Goal: Task Accomplishment & Management: Manage account settings

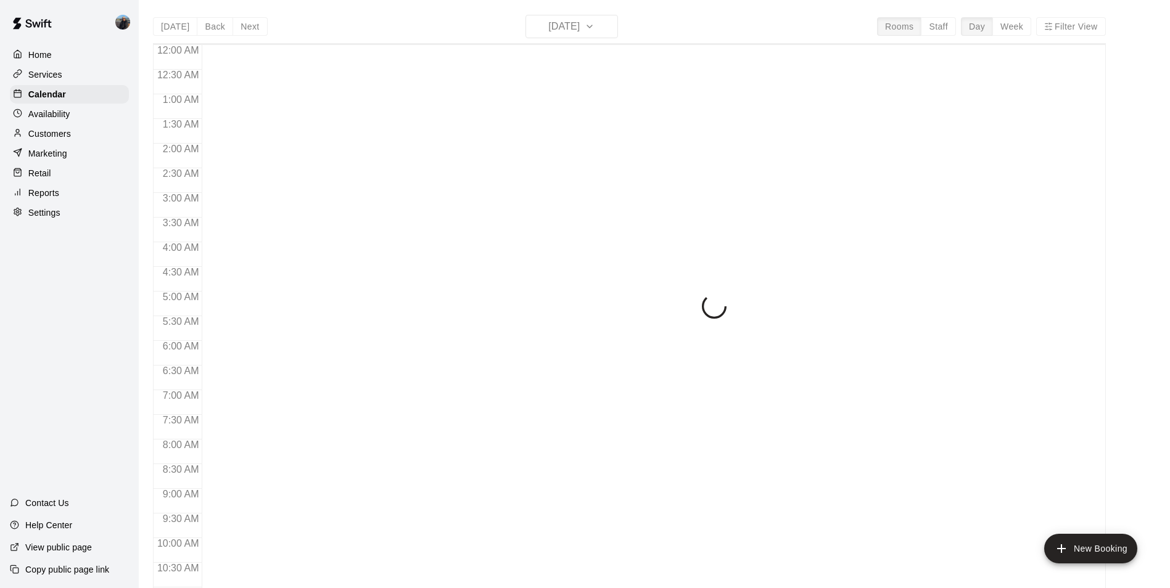
scroll to position [627, 0]
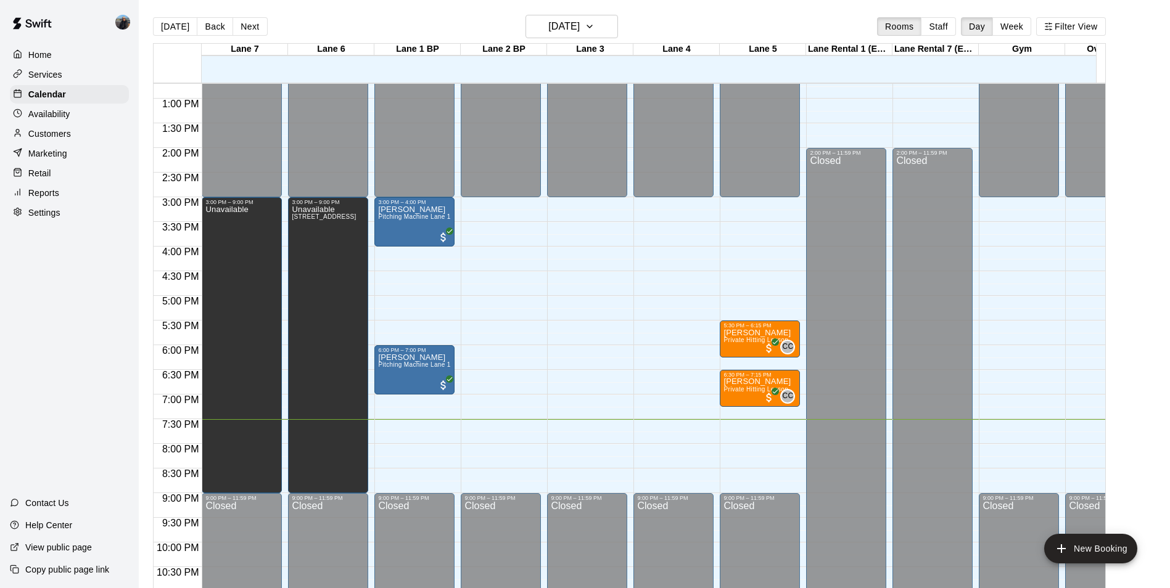
click at [34, 219] on p "Settings" at bounding box center [44, 213] width 32 height 12
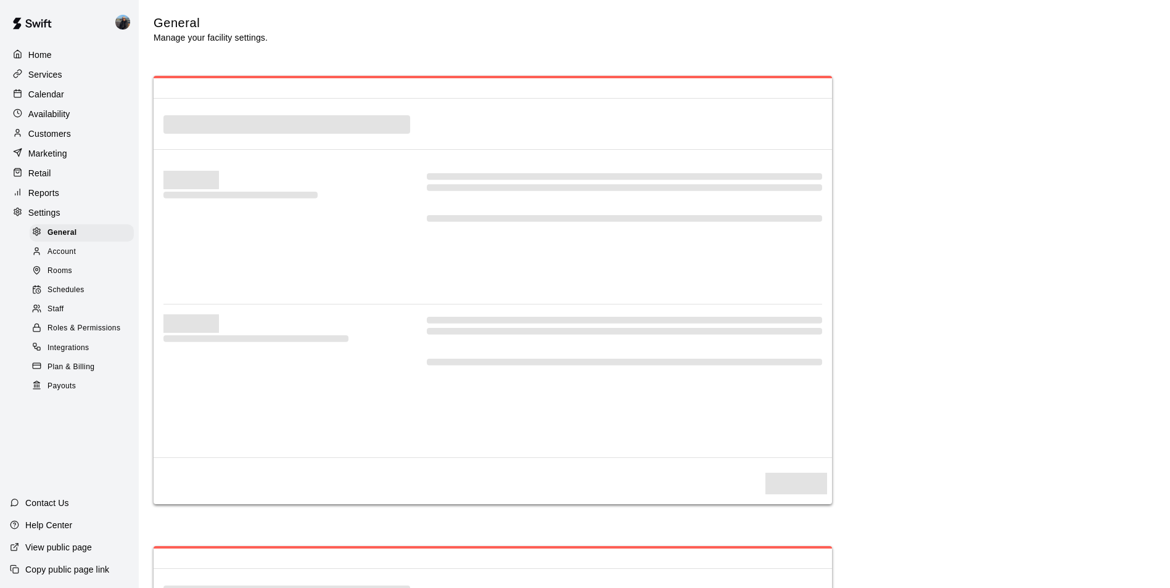
click at [69, 278] on span "Rooms" at bounding box center [59, 271] width 25 height 12
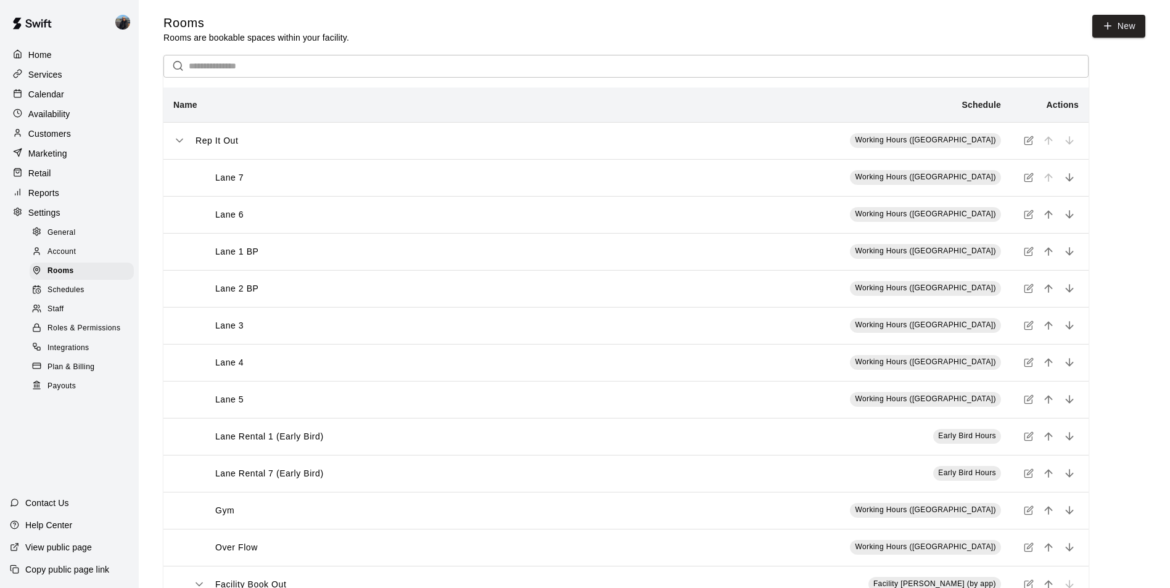
click at [218, 179] on p "Lane 7" at bounding box center [229, 177] width 28 height 13
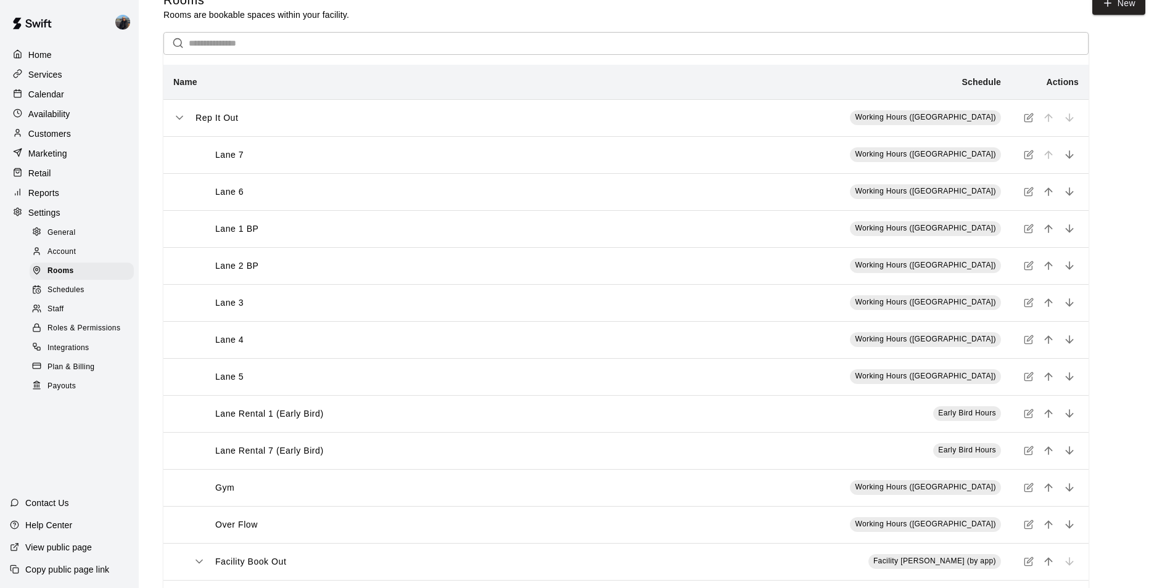
scroll to position [78, 0]
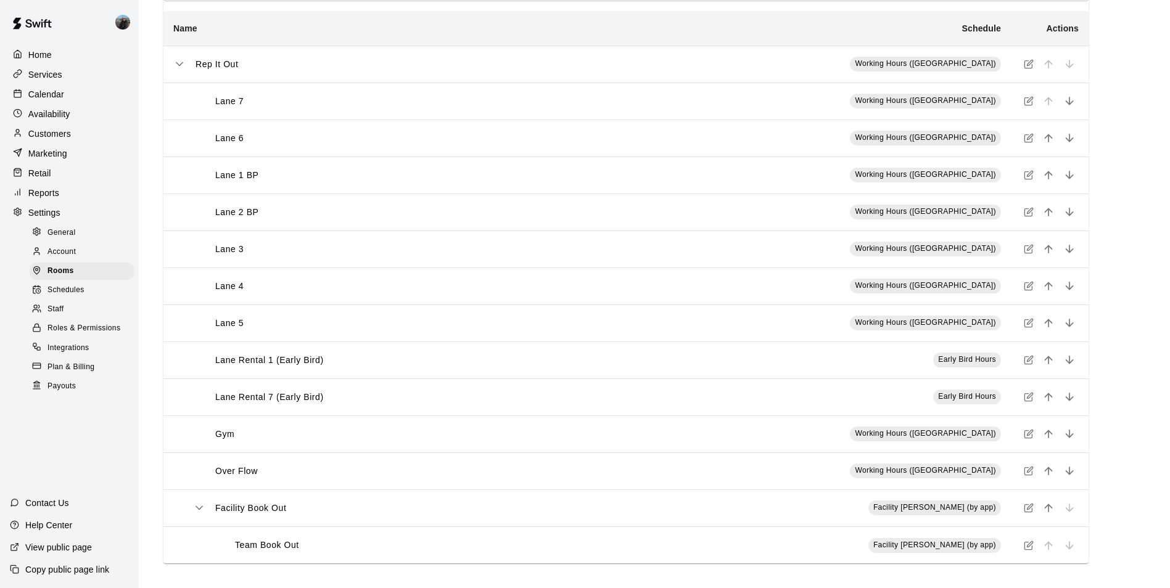
click at [228, 93] on th "Lane 7" at bounding box center [374, 101] width 423 height 37
click at [237, 99] on p "Lane 7" at bounding box center [229, 101] width 28 height 13
click at [310, 109] on th "Lane 7" at bounding box center [374, 101] width 423 height 37
click at [975, 99] on span "Working Hours ([GEOGRAPHIC_DATA])" at bounding box center [925, 100] width 141 height 9
click at [1028, 99] on icon "simple table" at bounding box center [1029, 101] width 10 height 10
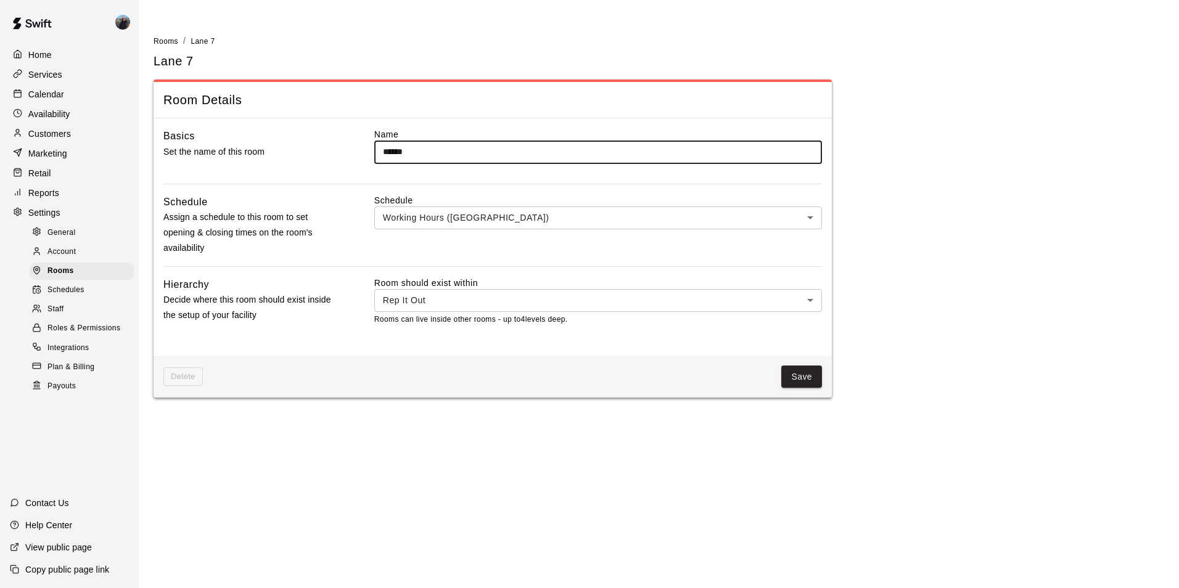
click at [445, 161] on input "******" at bounding box center [598, 152] width 448 height 23
click at [456, 150] on input "******" at bounding box center [598, 152] width 448 height 23
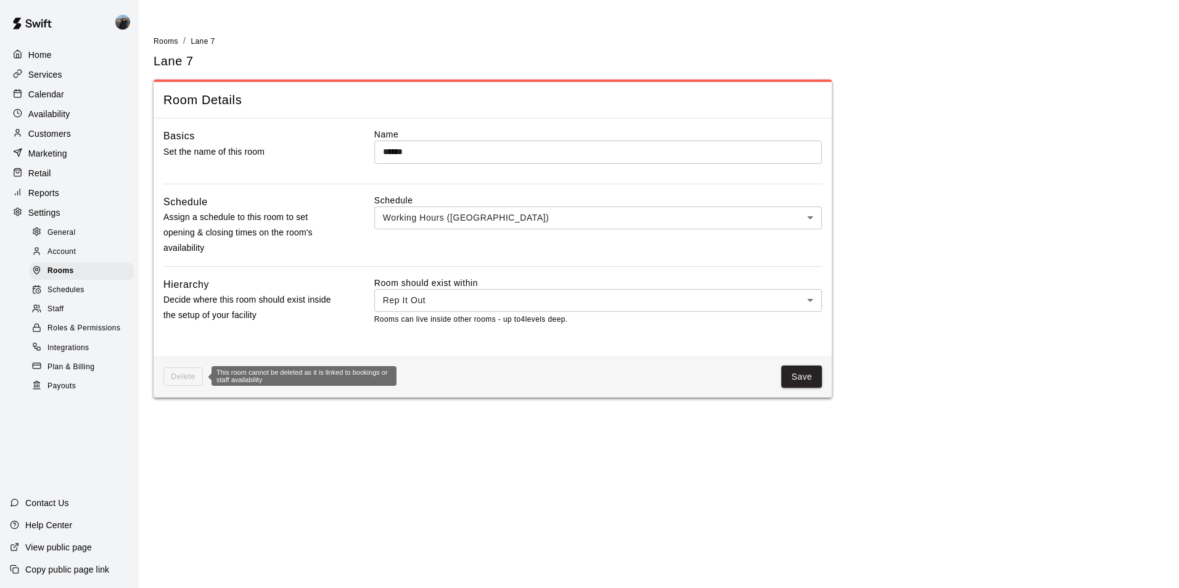
click at [195, 378] on span "Delete" at bounding box center [182, 377] width 39 height 19
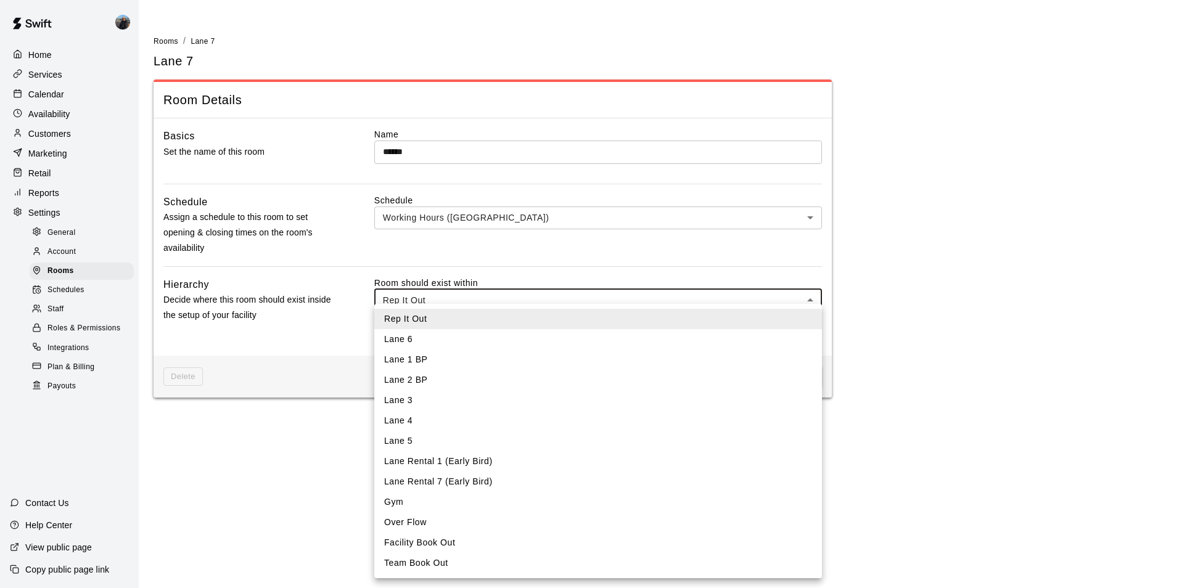
click at [458, 295] on body "Home Services Calendar Availability Customers Marketing Retail Reports Settings…" at bounding box center [589, 206] width 1179 height 413
click at [205, 459] on div at bounding box center [589, 294] width 1179 height 588
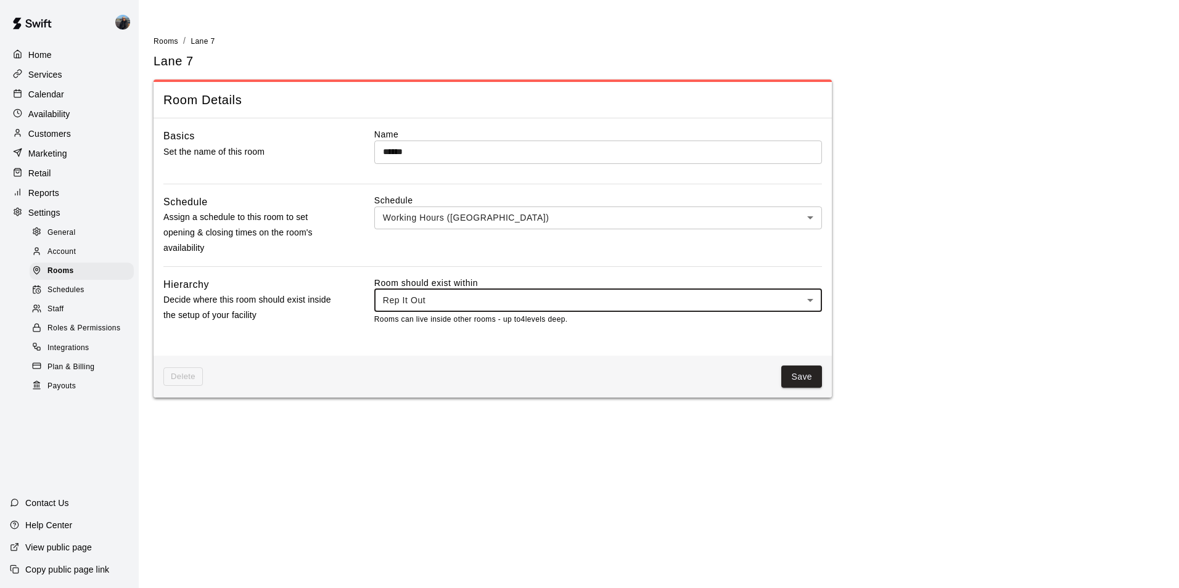
click at [81, 297] on span "Schedules" at bounding box center [65, 290] width 37 height 12
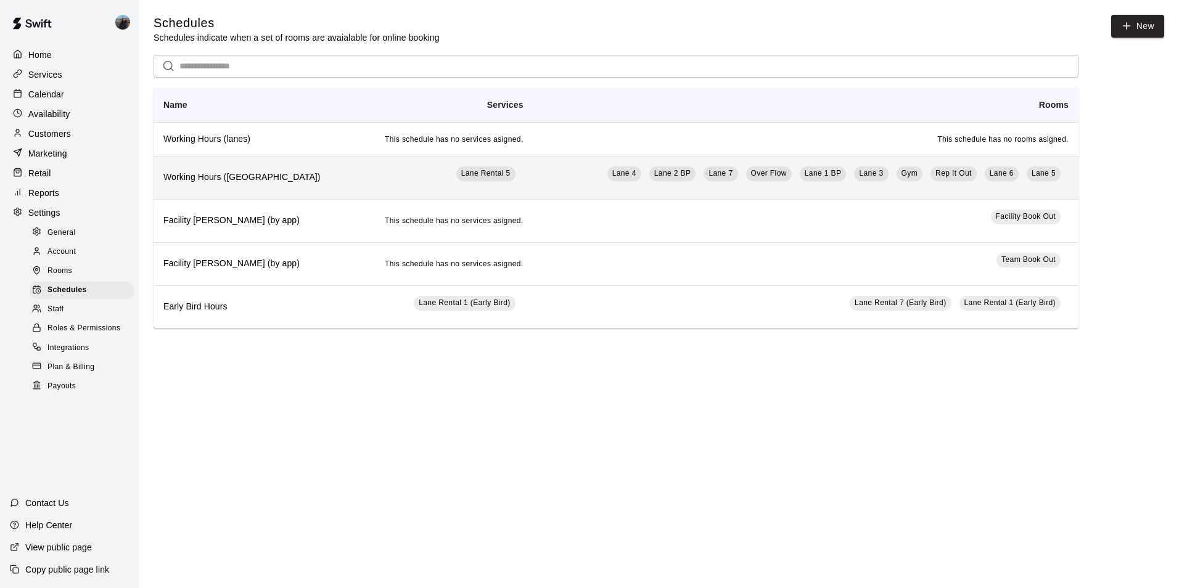
click at [284, 165] on th "Working Hours ([GEOGRAPHIC_DATA])" at bounding box center [254, 177] width 200 height 43
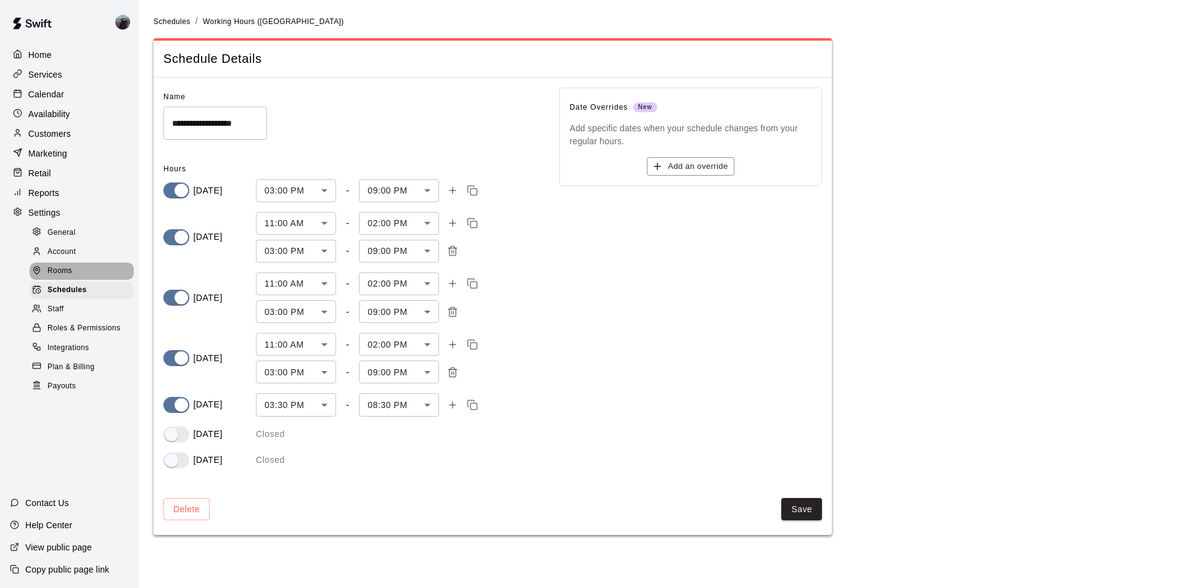
click at [89, 277] on div "Rooms" at bounding box center [82, 271] width 104 height 17
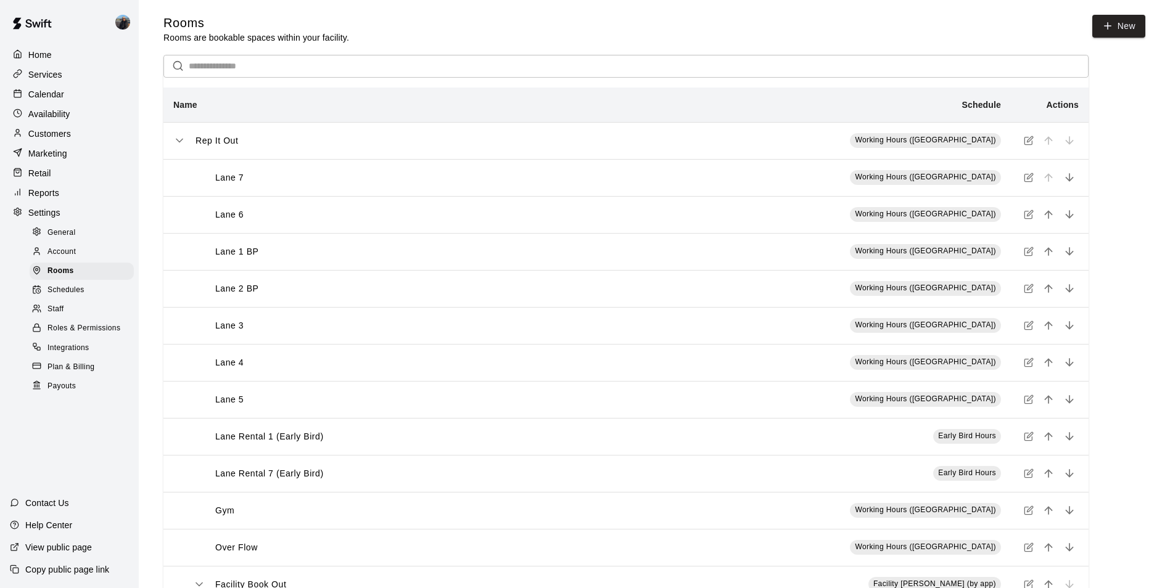
click at [217, 144] on p "Rep It Out" at bounding box center [217, 140] width 43 height 13
click at [177, 142] on icon "simple table" at bounding box center [179, 140] width 12 height 12
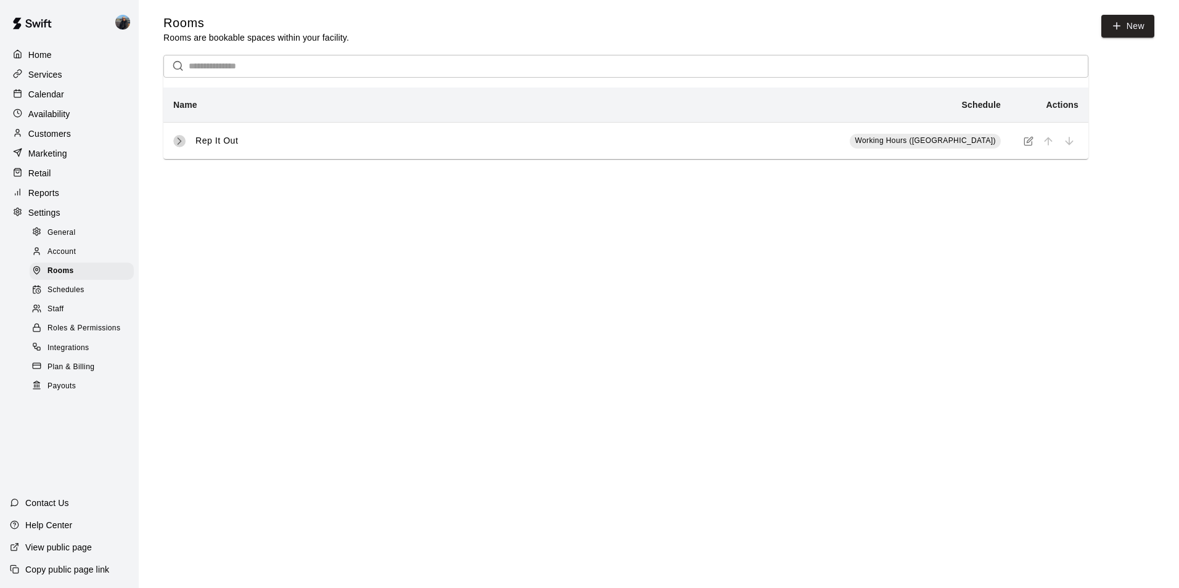
click at [177, 142] on icon "simple table" at bounding box center [179, 141] width 12 height 12
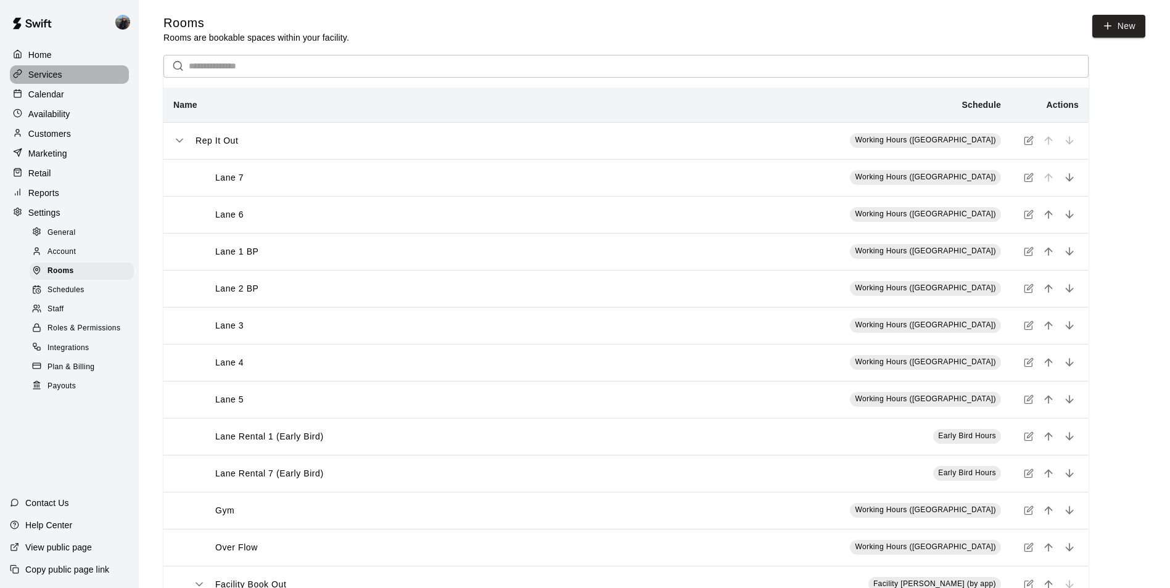
click at [47, 75] on p "Services" at bounding box center [45, 74] width 34 height 12
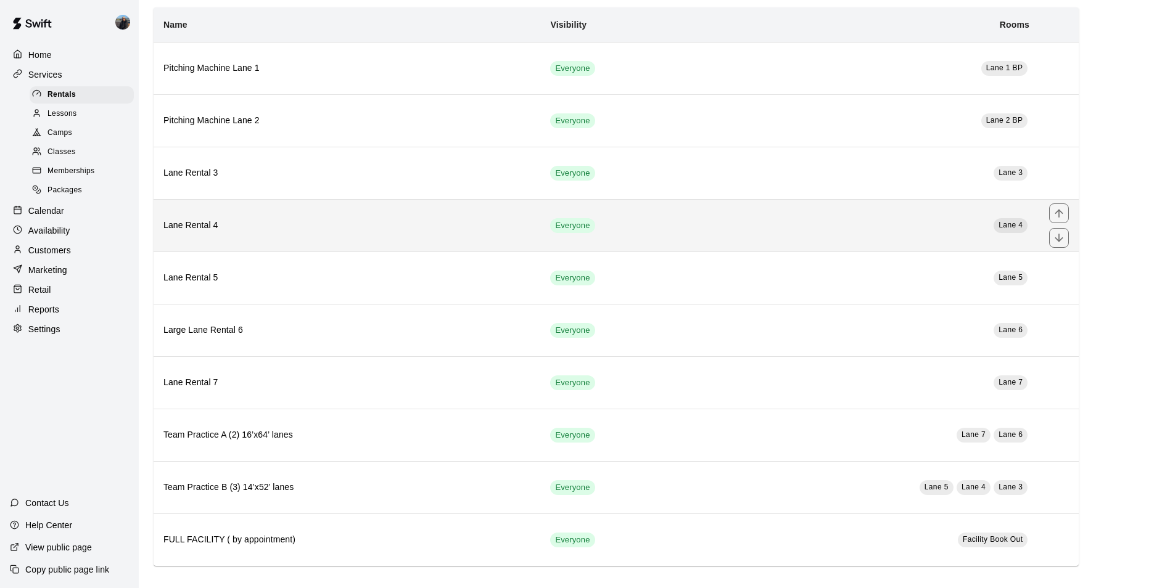
scroll to position [84, 0]
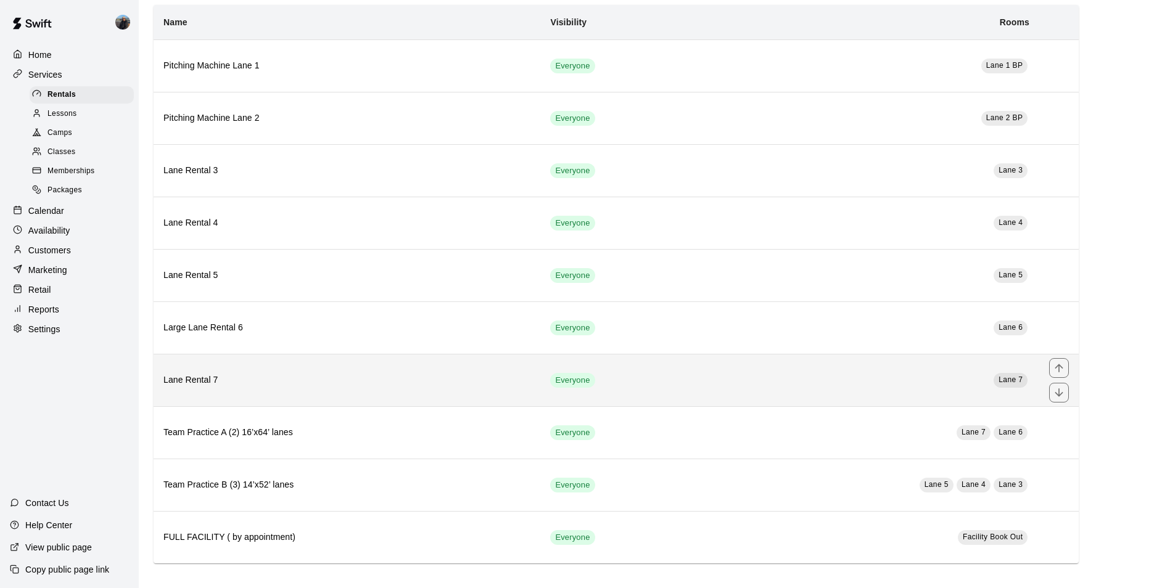
click at [343, 391] on th "Lane Rental 7" at bounding box center [347, 380] width 387 height 52
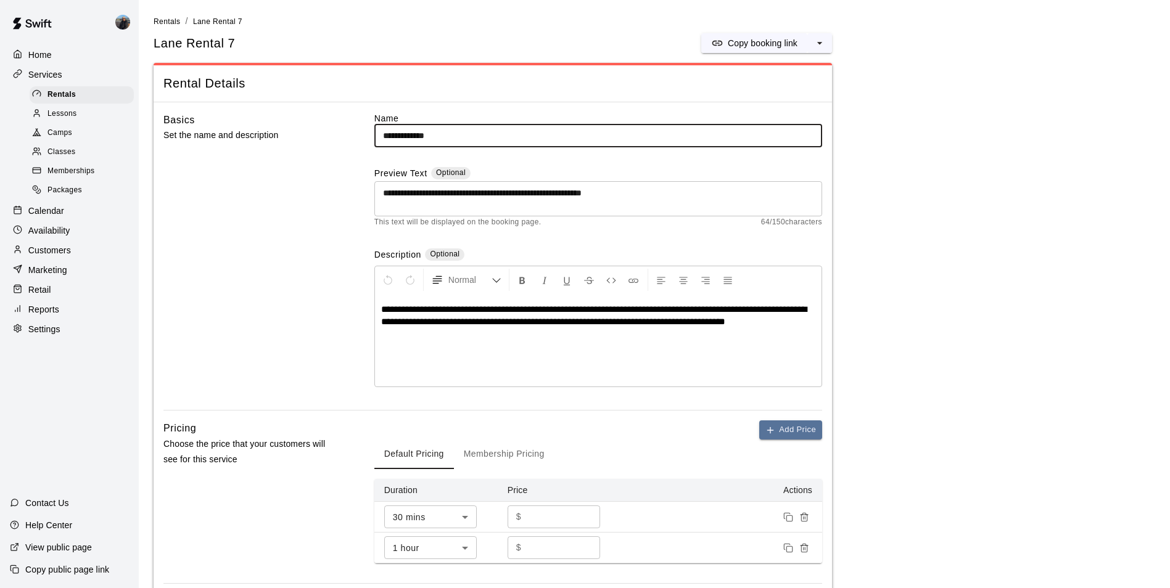
drag, startPoint x: 584, startPoint y: 131, endPoint x: 128, endPoint y: 167, distance: 457.2
click at [128, 167] on div "**********" at bounding box center [585, 587] width 1170 height 1174
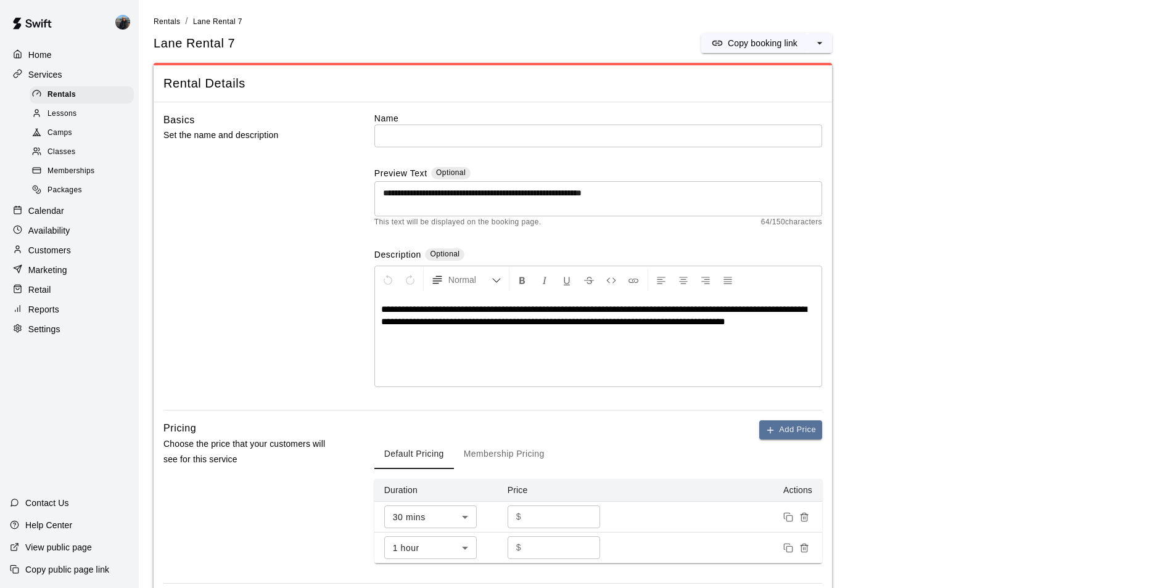
click at [1108, 167] on main "**********" at bounding box center [655, 587] width 1002 height 1145
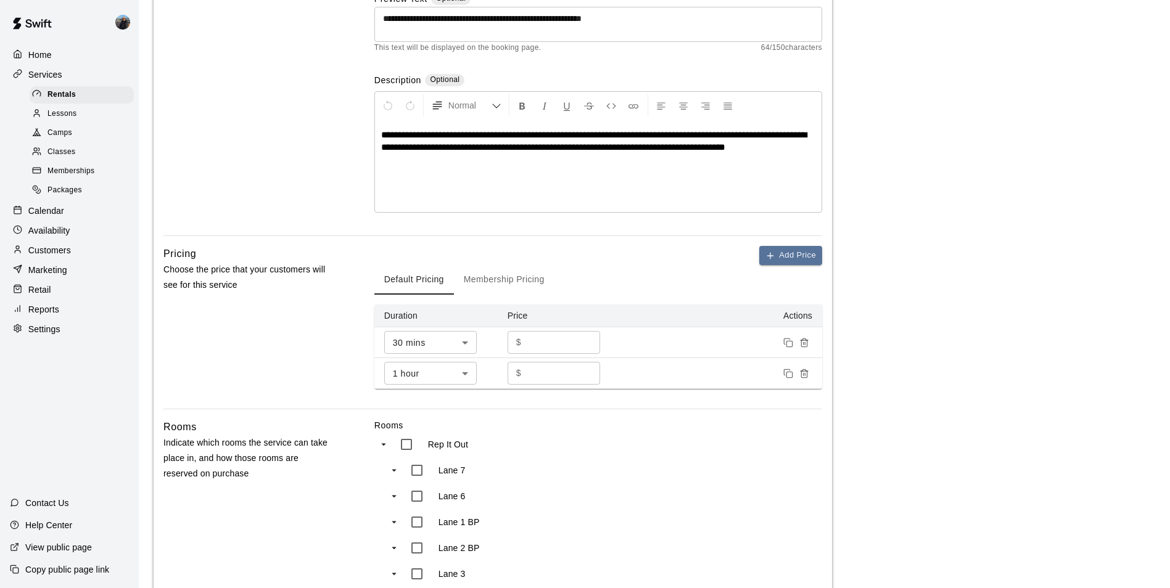
scroll to position [156, 0]
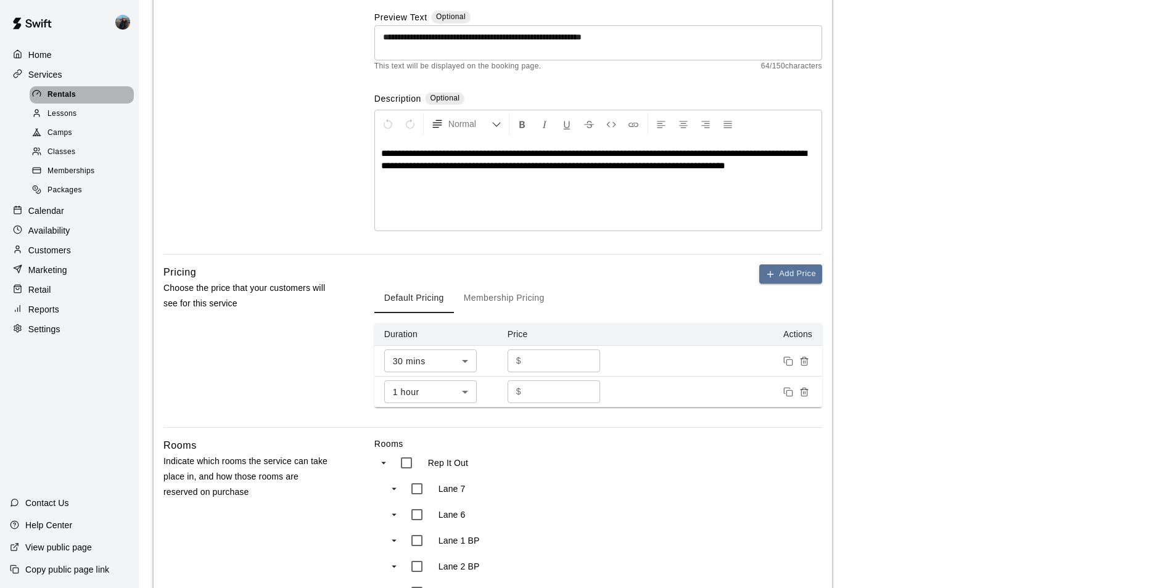
click at [67, 101] on span "Rentals" at bounding box center [61, 95] width 28 height 12
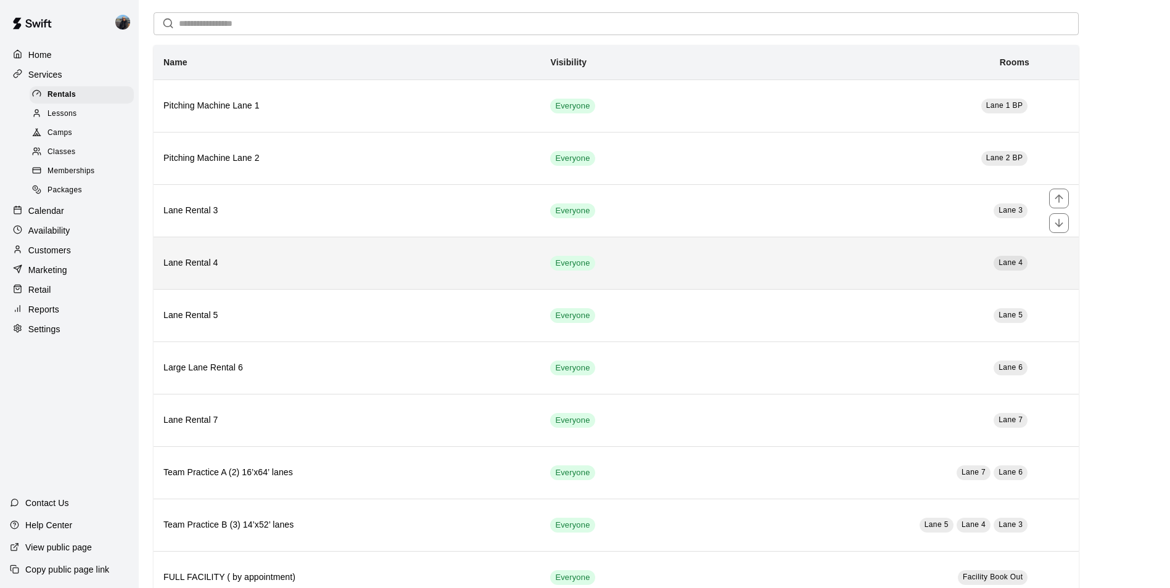
scroll to position [84, 0]
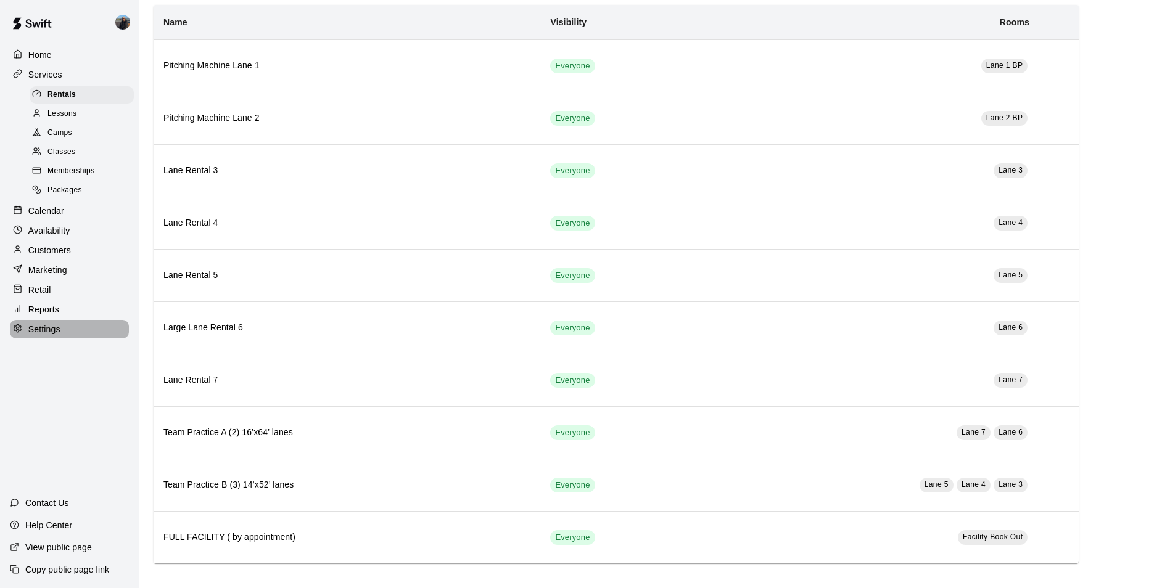
click at [47, 332] on p "Settings" at bounding box center [44, 329] width 32 height 12
select select "**"
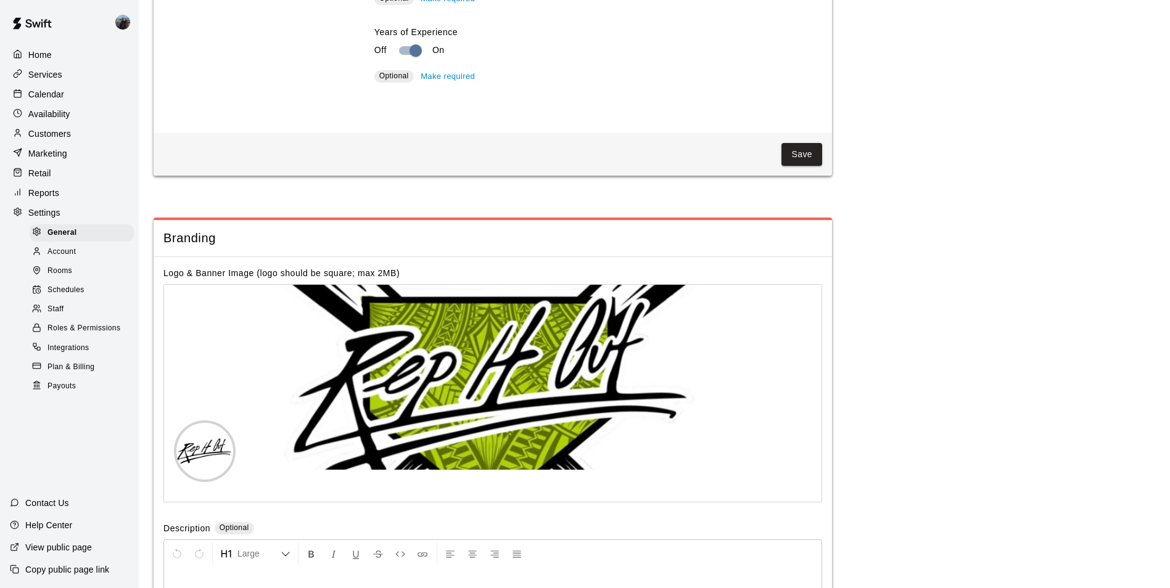
scroll to position [2443, 0]
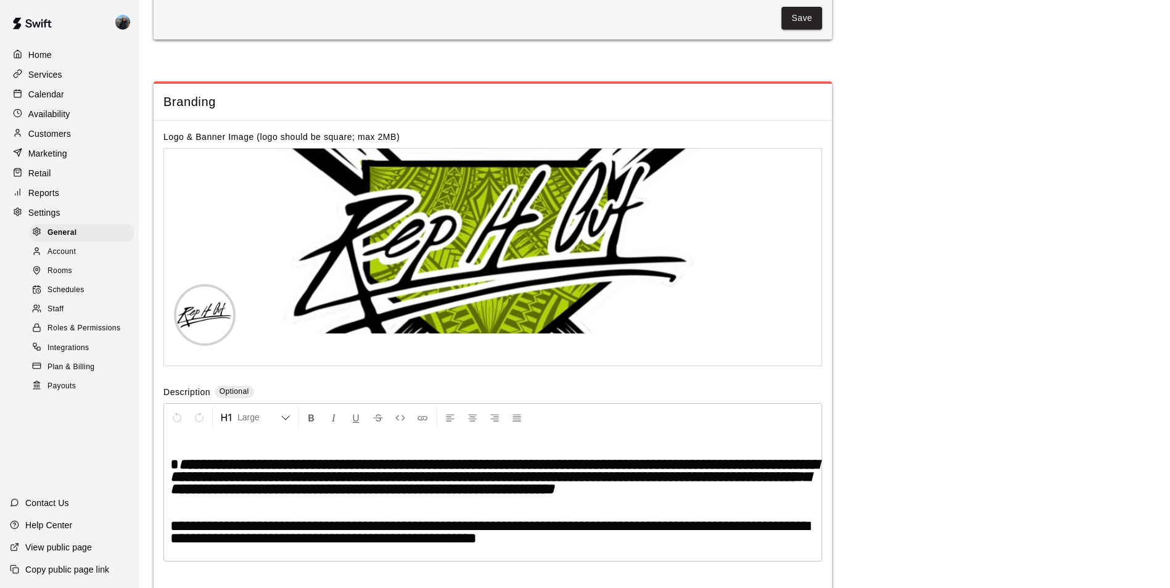
click at [76, 280] on div "Rooms" at bounding box center [82, 271] width 104 height 17
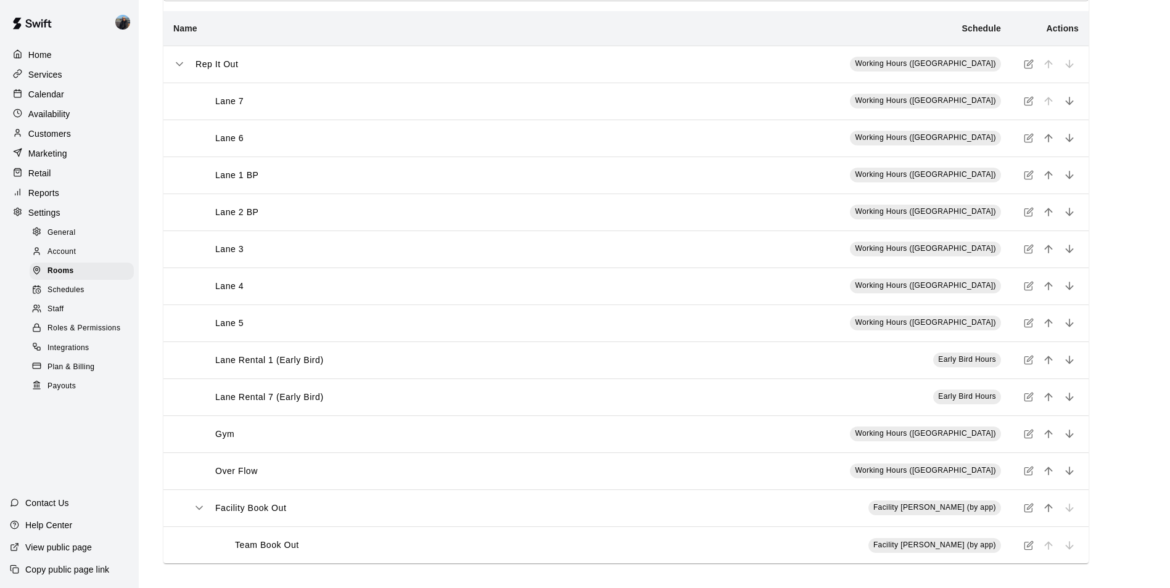
scroll to position [78, 0]
click at [268, 400] on p "Lane Rental 7 (Early Bird)" at bounding box center [269, 397] width 109 height 13
click at [375, 391] on div "Lane Rental 7 (Early Bird)" at bounding box center [385, 397] width 384 height 13
click at [956, 397] on span "Early Bird Hours" at bounding box center [967, 396] width 58 height 9
click at [1029, 396] on icon "simple table" at bounding box center [1030, 397] width 6 height 6
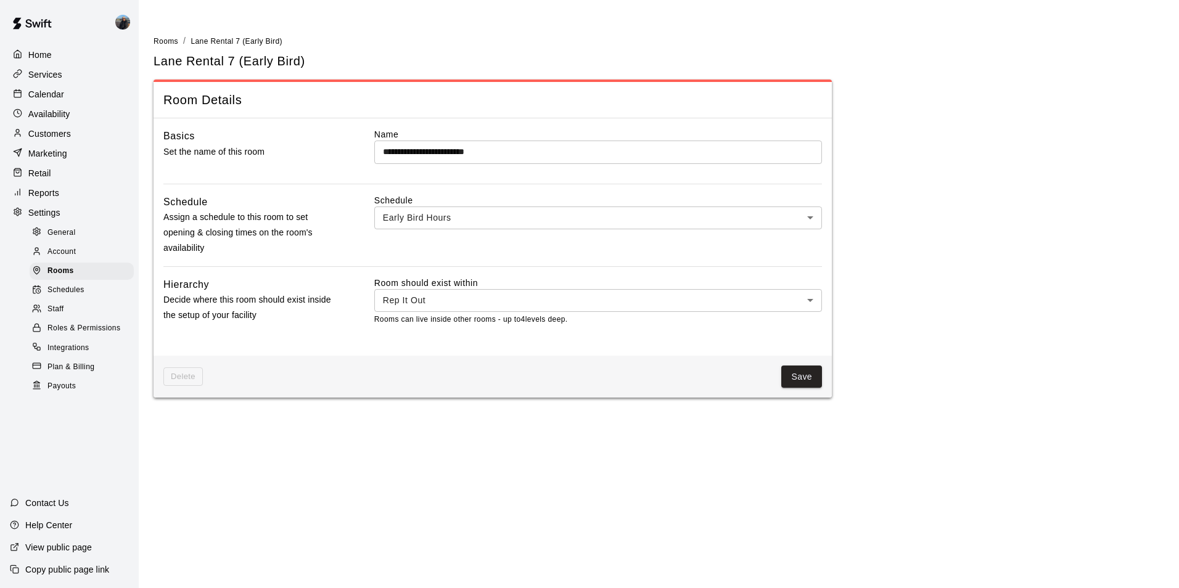
click at [164, 365] on div "Delete Save" at bounding box center [493, 377] width 678 height 43
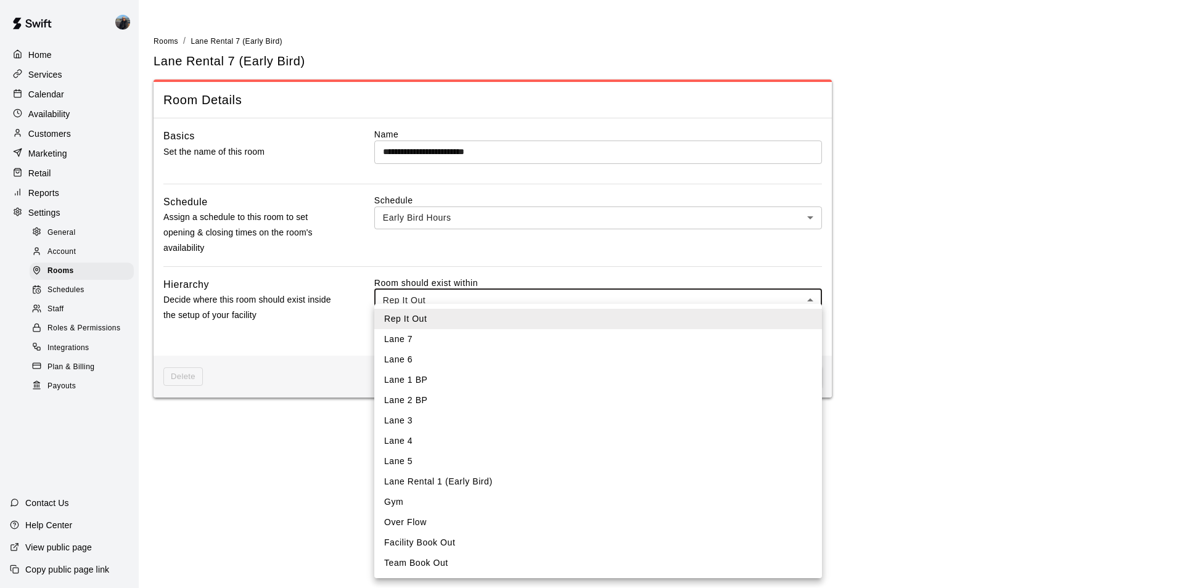
click at [556, 296] on body "**********" at bounding box center [589, 206] width 1179 height 413
click at [480, 339] on li "Lane 7" at bounding box center [598, 339] width 448 height 20
type input "****"
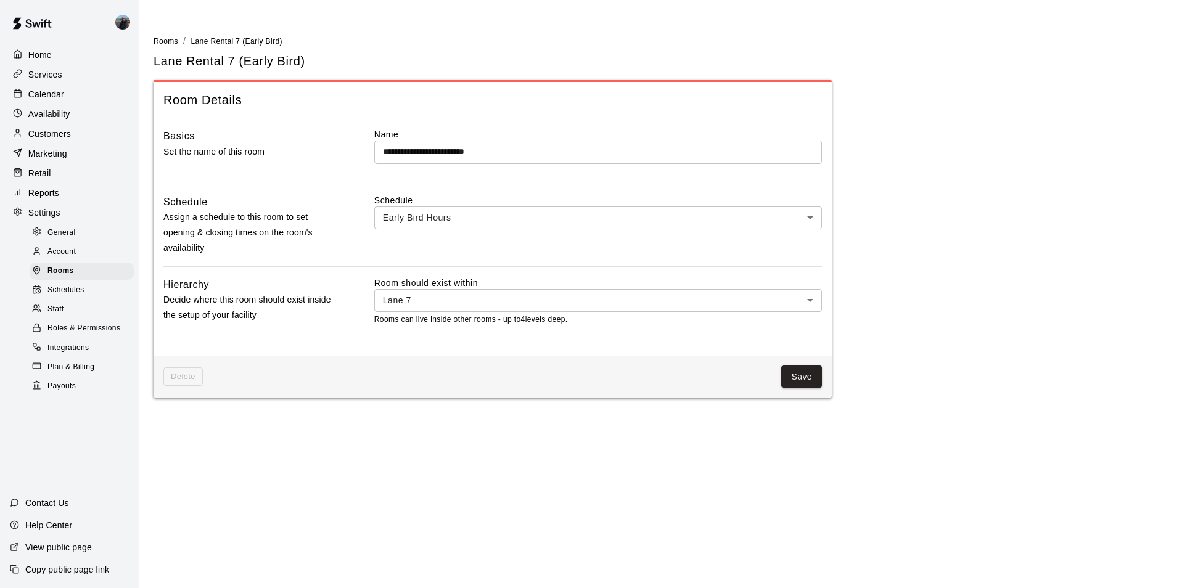
click at [367, 344] on div "Hierarchy Decide where this room should exist inside the setup of your facility…" at bounding box center [492, 311] width 659 height 69
click at [73, 292] on span "Schedules" at bounding box center [65, 290] width 37 height 12
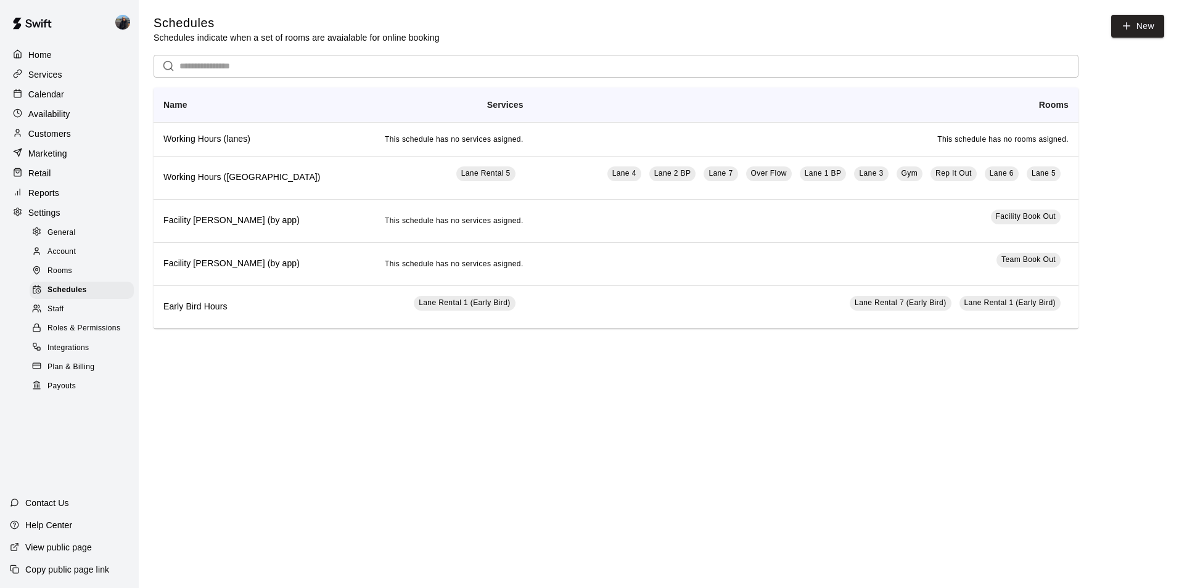
click at [53, 239] on span "General" at bounding box center [61, 233] width 28 height 12
select select "**"
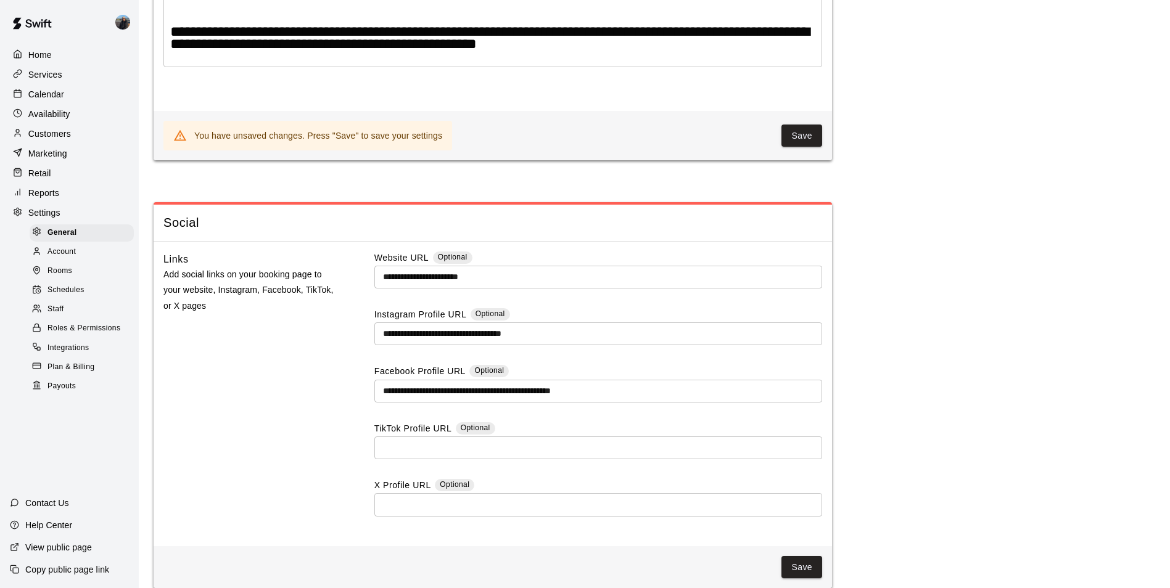
scroll to position [2998, 0]
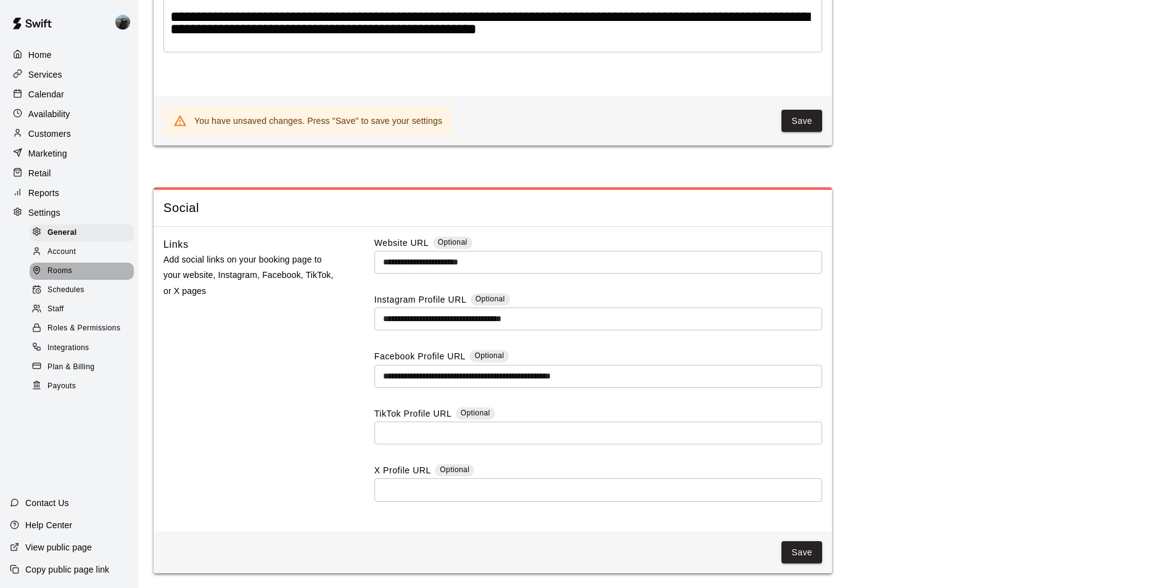
click at [84, 272] on div "Rooms" at bounding box center [82, 271] width 104 height 17
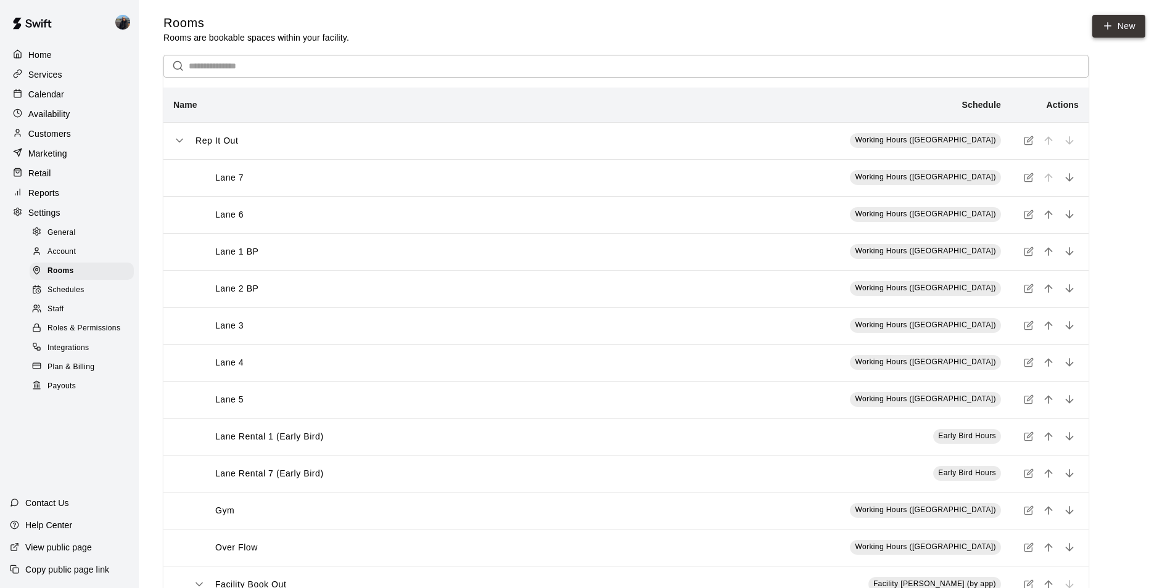
click at [1119, 25] on link "New" at bounding box center [1118, 26] width 53 height 23
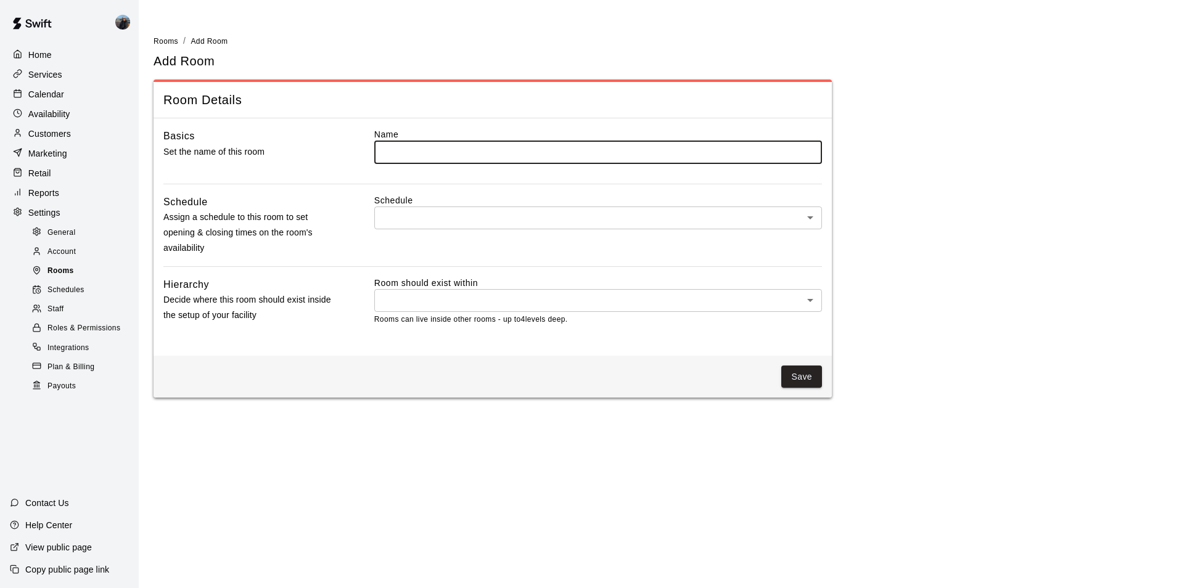
click at [78, 280] on div "Rooms" at bounding box center [82, 271] width 104 height 17
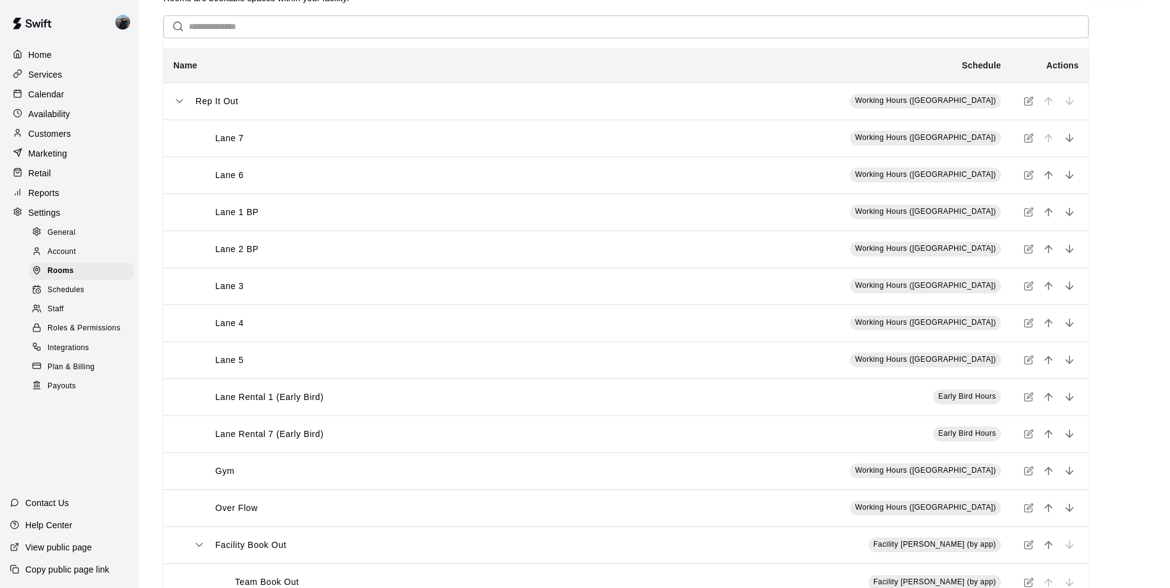
scroll to position [78, 0]
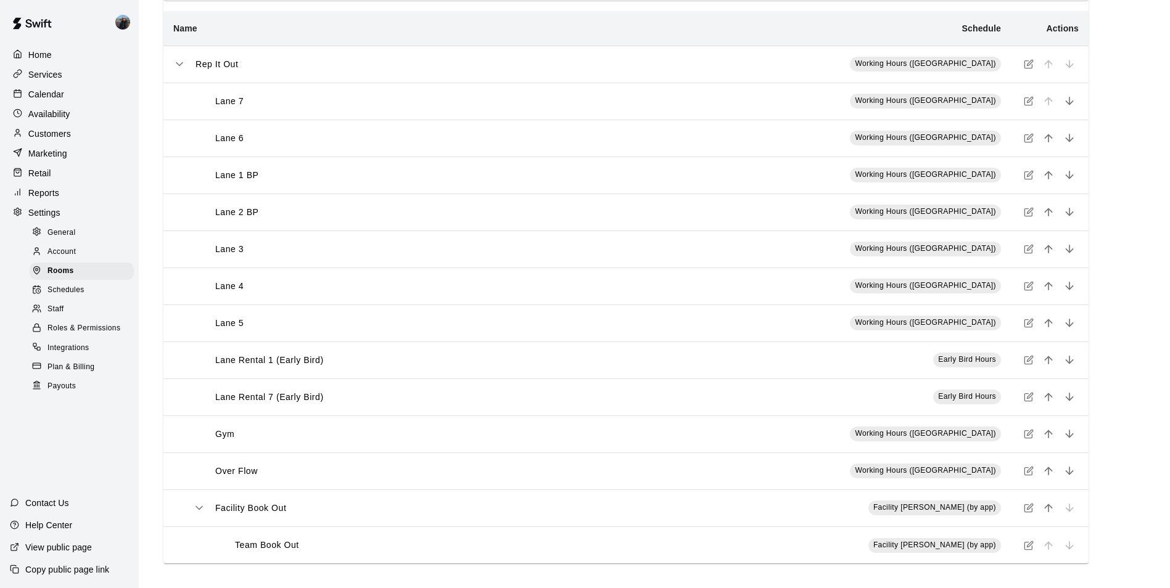
drag, startPoint x: 904, startPoint y: 145, endPoint x: 847, endPoint y: 146, distance: 56.1
click at [847, 146] on td "Working Hours ([GEOGRAPHIC_DATA])" at bounding box center [799, 138] width 424 height 37
click at [1028, 99] on icon "simple table" at bounding box center [1029, 101] width 10 height 10
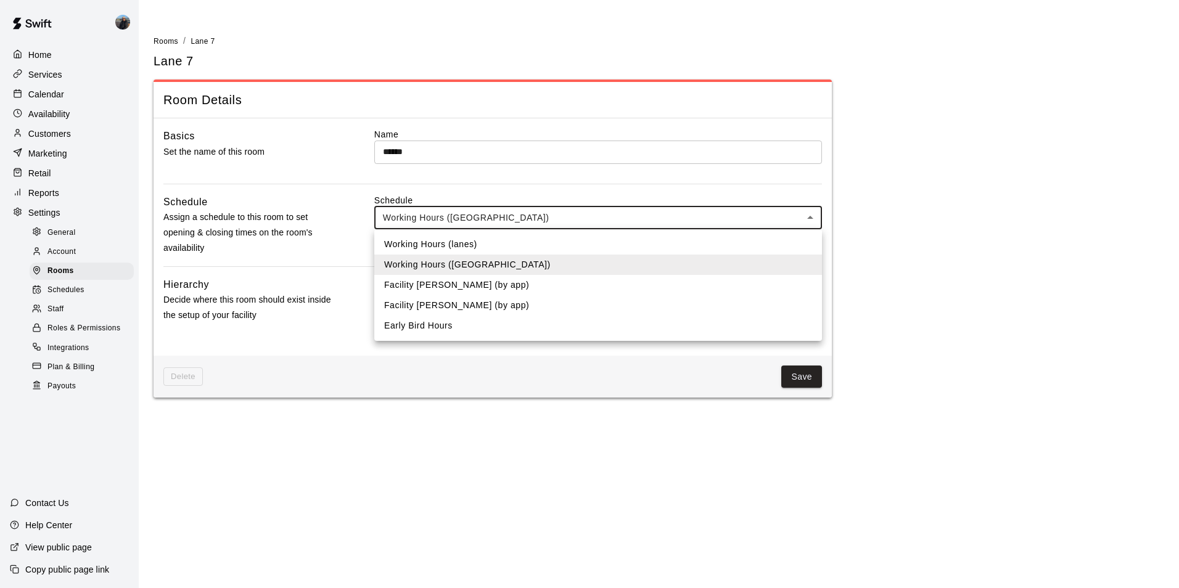
click at [530, 208] on body "Home Services Calendar Availability Customers Marketing Retail Reports Settings…" at bounding box center [589, 206] width 1179 height 413
click at [426, 144] on div at bounding box center [589, 294] width 1179 height 588
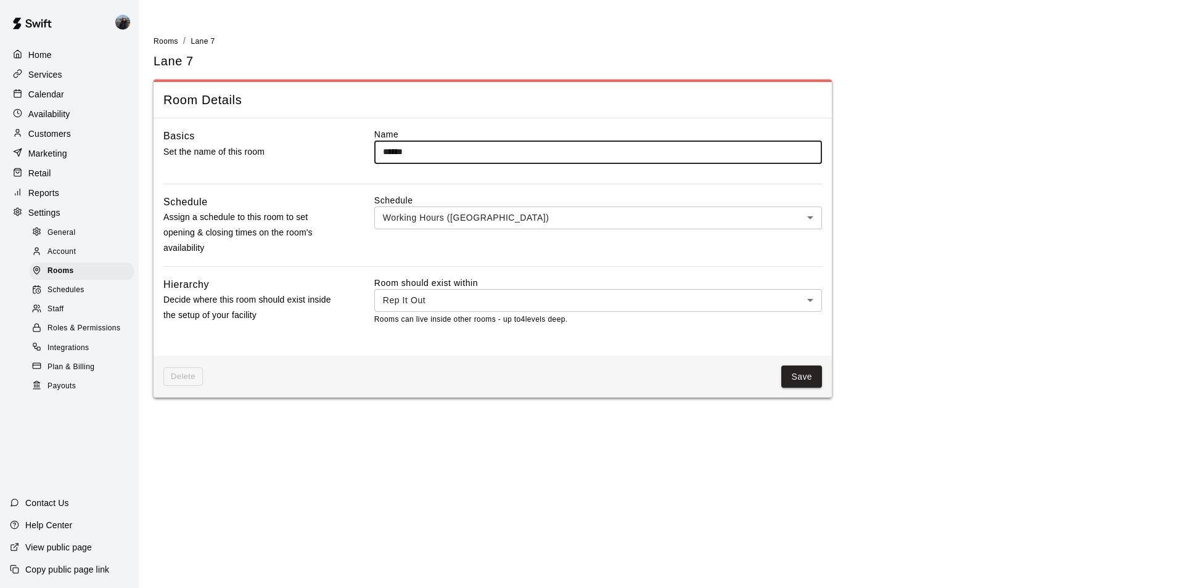
click at [427, 148] on input "******" at bounding box center [598, 152] width 448 height 23
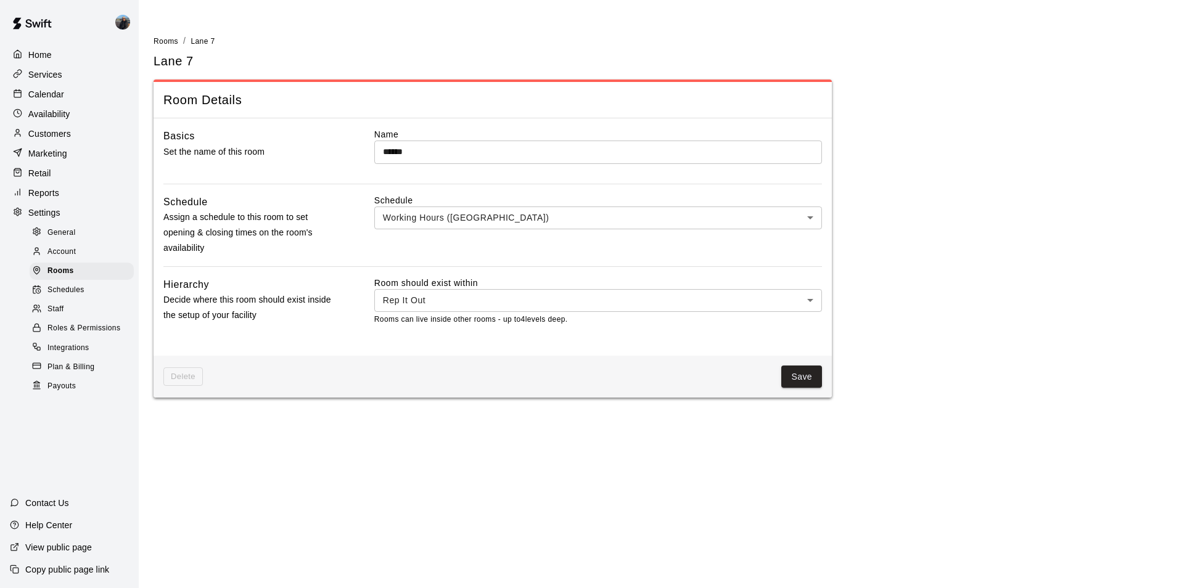
click at [295, 413] on html "Home Services Calendar Availability Customers Marketing Retail Reports Settings…" at bounding box center [589, 206] width 1179 height 413
click at [73, 292] on span "Schedules" at bounding box center [65, 290] width 37 height 12
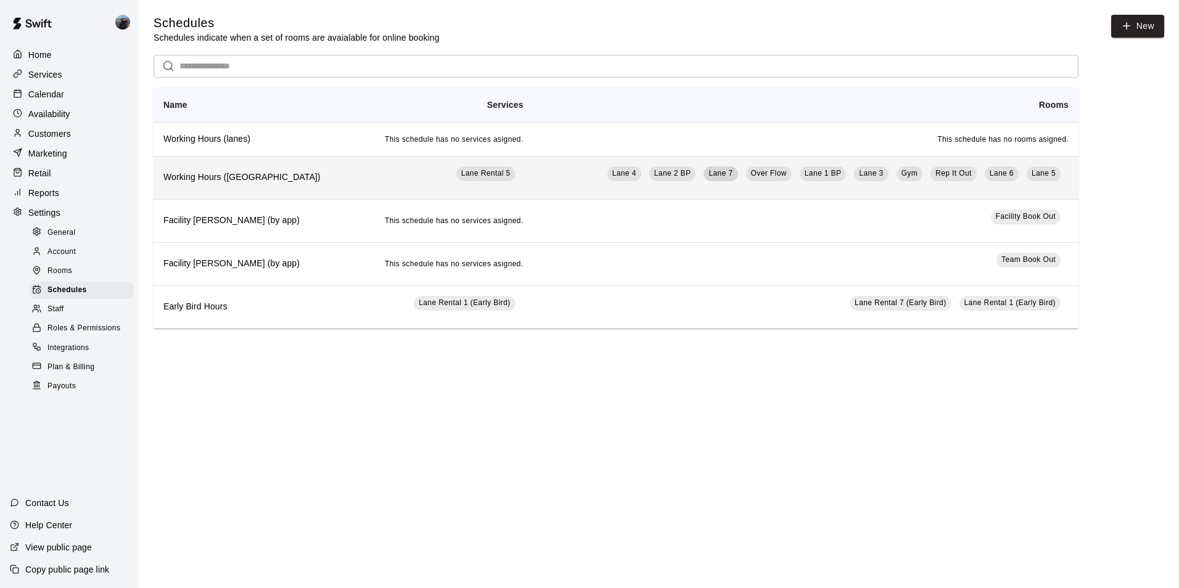
click at [733, 172] on span "Lane 7" at bounding box center [721, 173] width 24 height 9
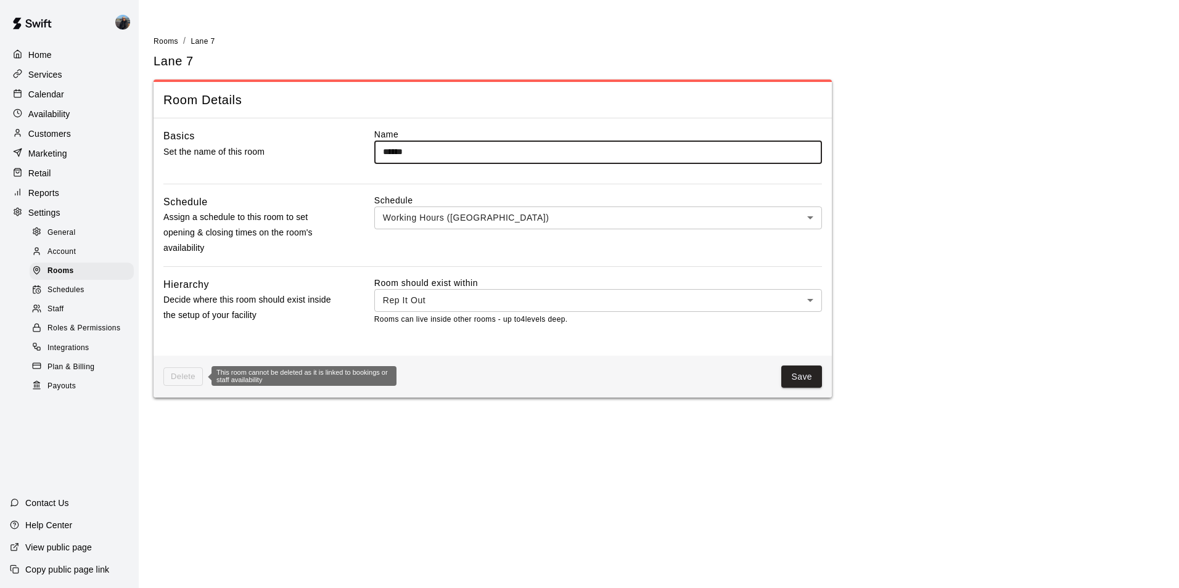
click at [192, 380] on span "Delete" at bounding box center [182, 377] width 39 height 19
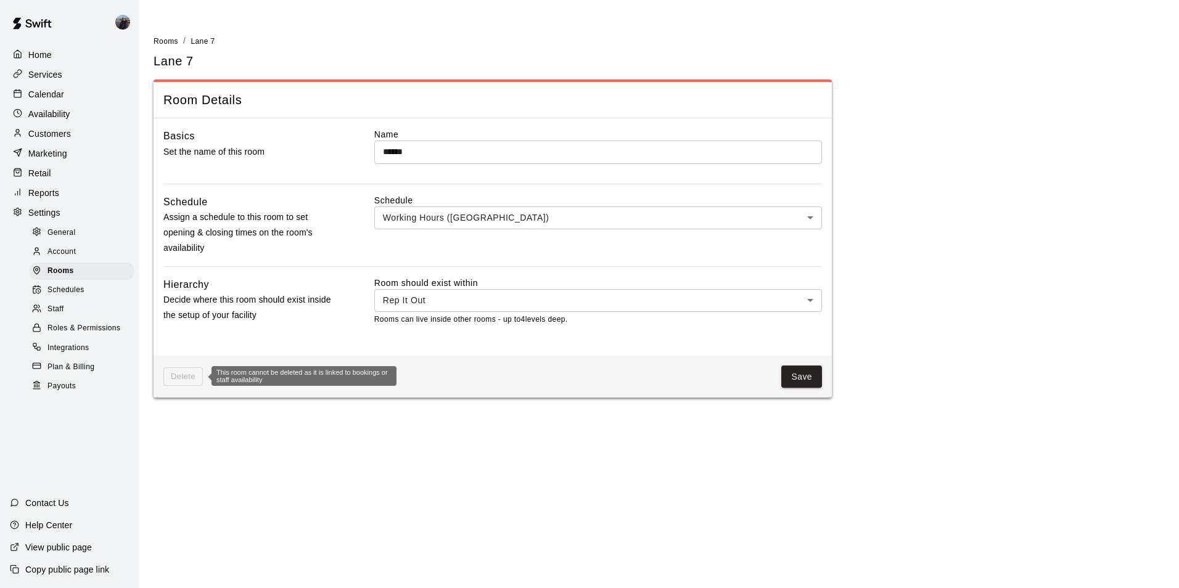
click at [189, 383] on span "Delete" at bounding box center [182, 377] width 39 height 19
click at [189, 382] on span "Delete" at bounding box center [182, 377] width 39 height 19
click at [72, 297] on span "Schedules" at bounding box center [65, 290] width 37 height 12
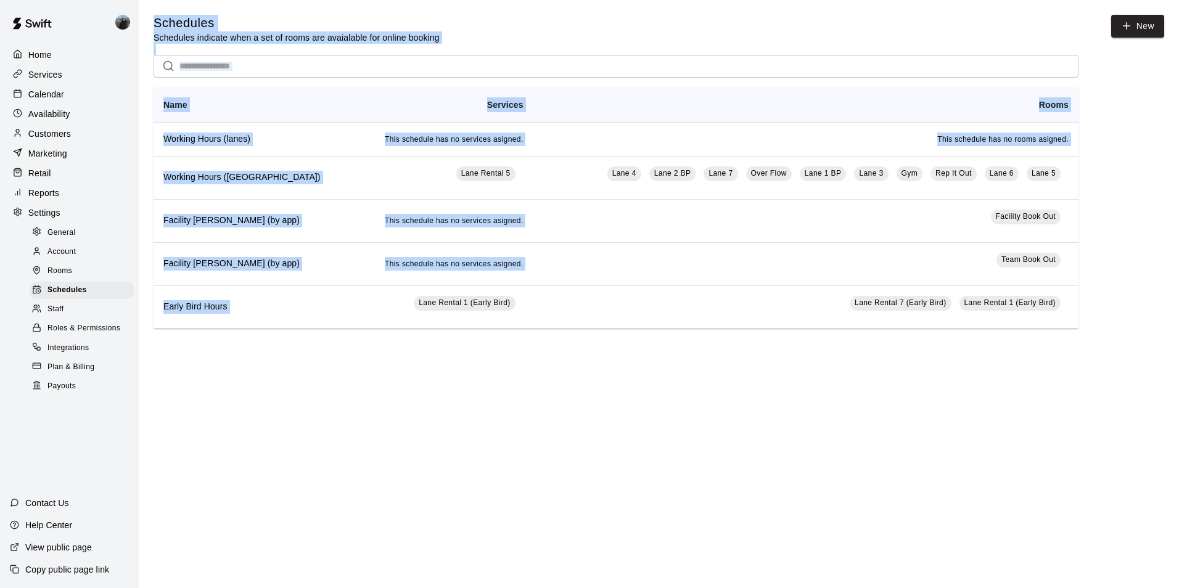
click at [308, 363] on html "Home Services Calendar Availability Customers Marketing Retail Reports Settings…" at bounding box center [589, 181] width 1179 height 363
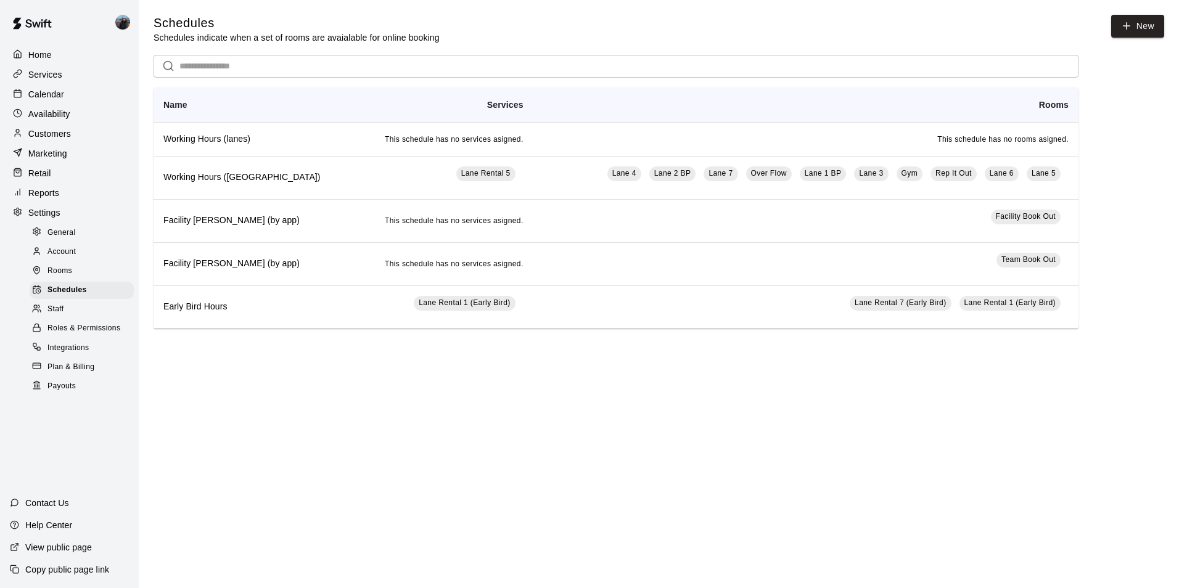
click at [50, 96] on p "Calendar" at bounding box center [46, 94] width 36 height 12
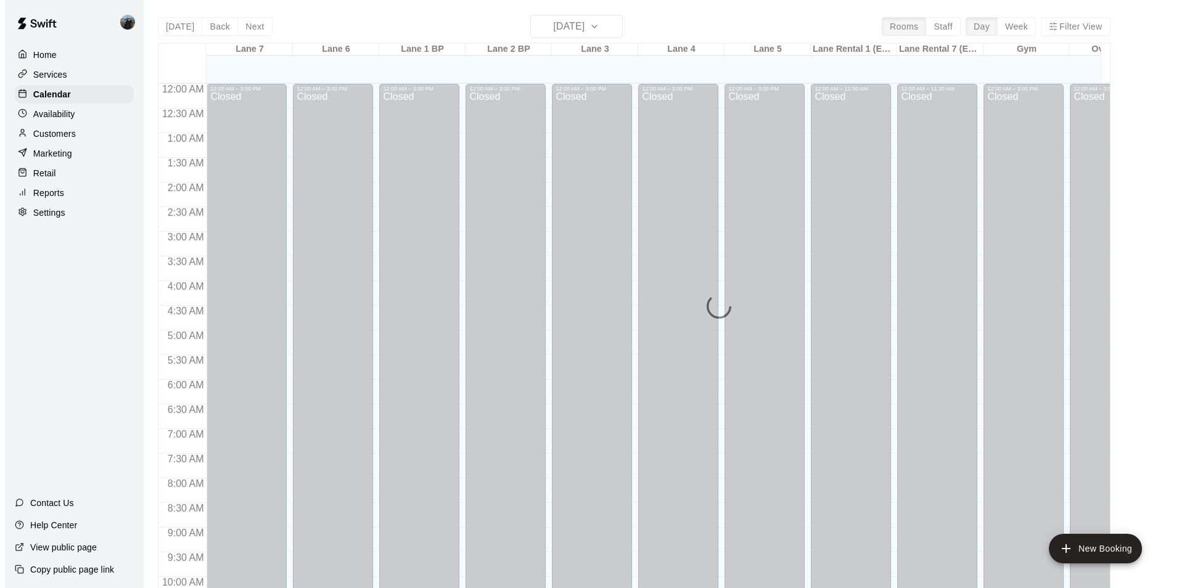
scroll to position [627, 0]
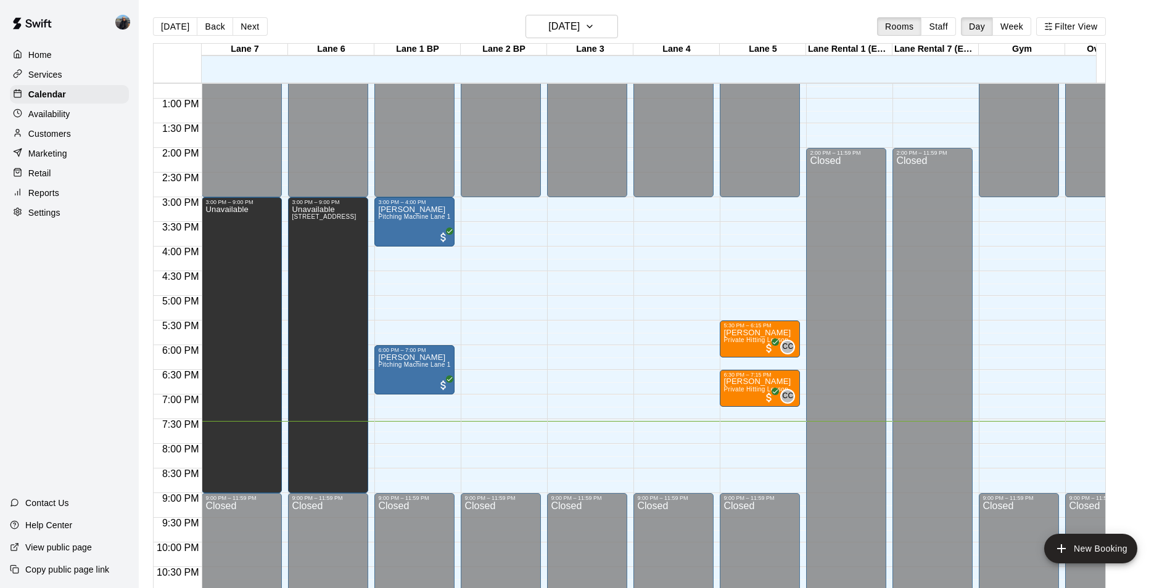
click at [241, 51] on div "Lane 7" at bounding box center [245, 50] width 86 height 12
click at [575, 23] on h6 "[DATE]" at bounding box center [563, 26] width 31 height 17
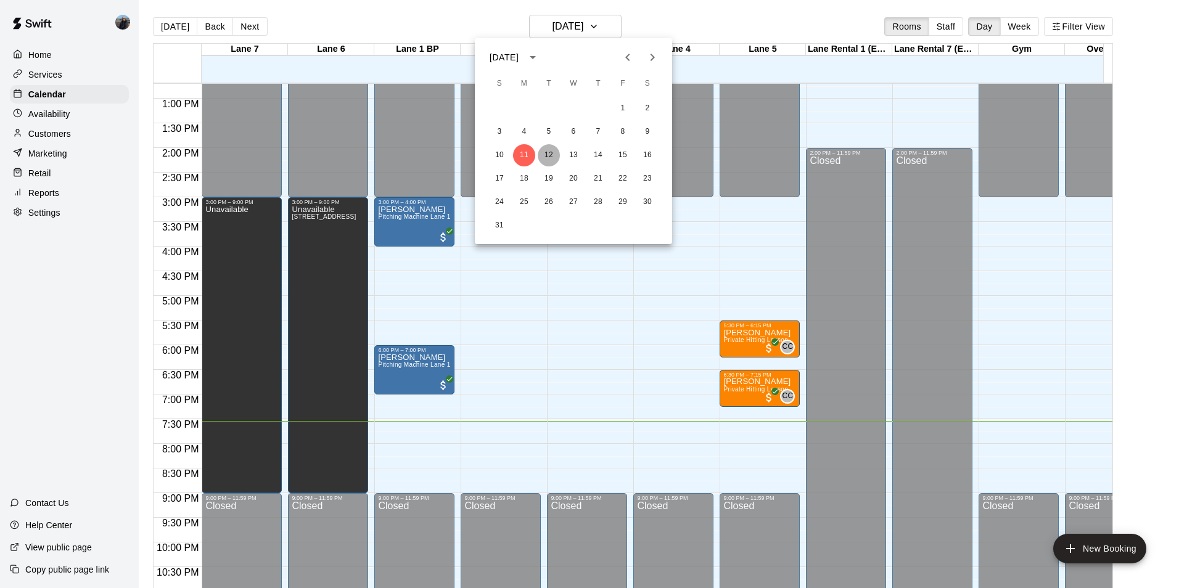
click at [550, 150] on button "12" at bounding box center [549, 155] width 22 height 22
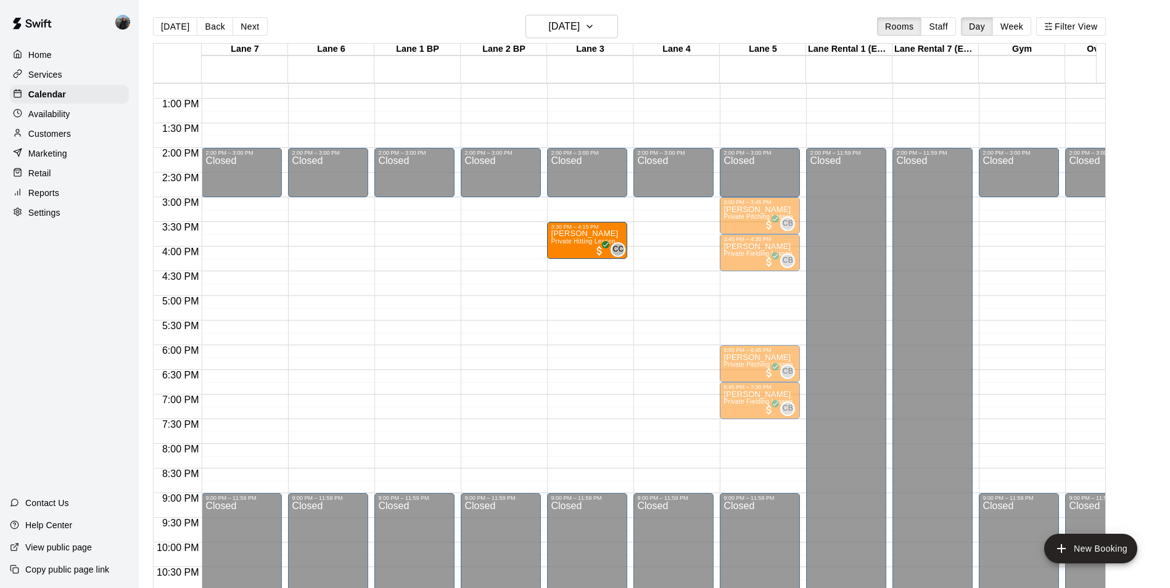
drag, startPoint x: 274, startPoint y: 231, endPoint x: 566, endPoint y: 237, distance: 291.8
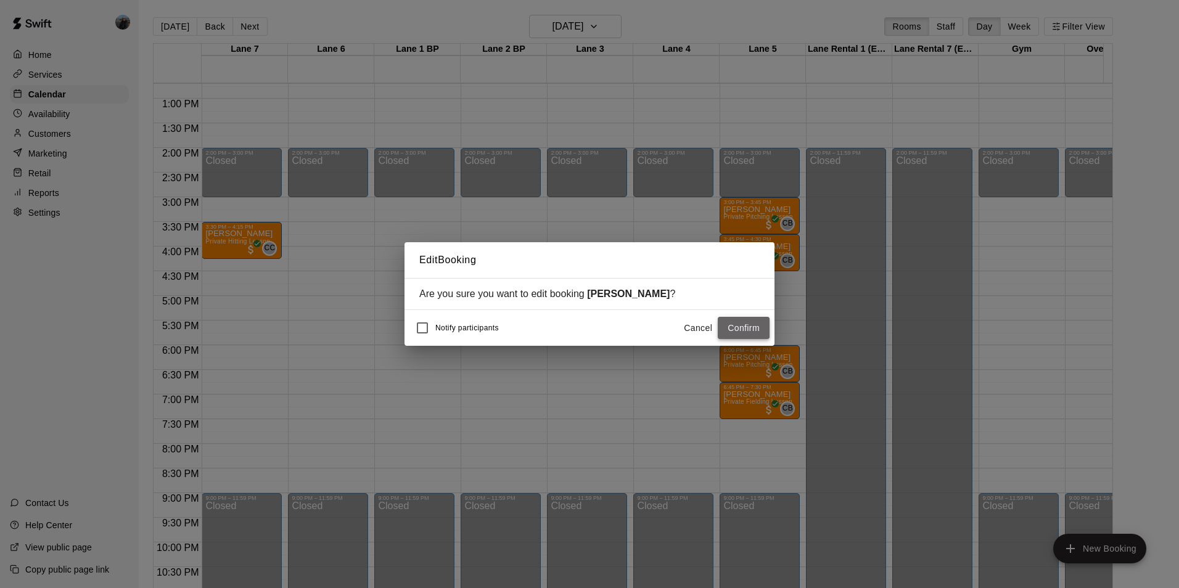
click at [756, 328] on button "Confirm" at bounding box center [744, 328] width 52 height 23
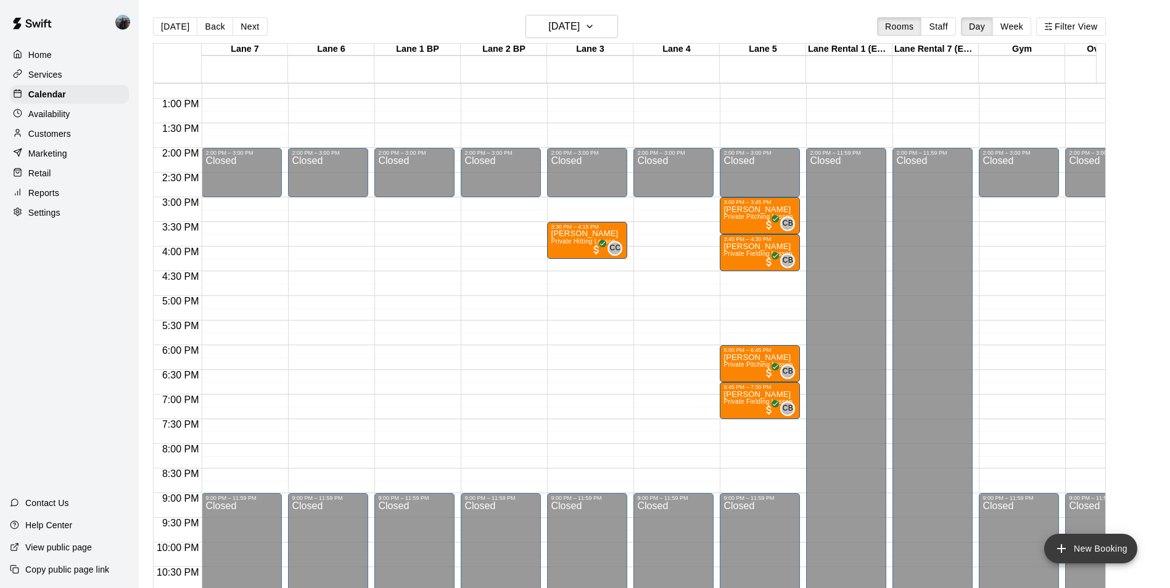
click at [1118, 555] on button "New Booking" at bounding box center [1090, 549] width 93 height 30
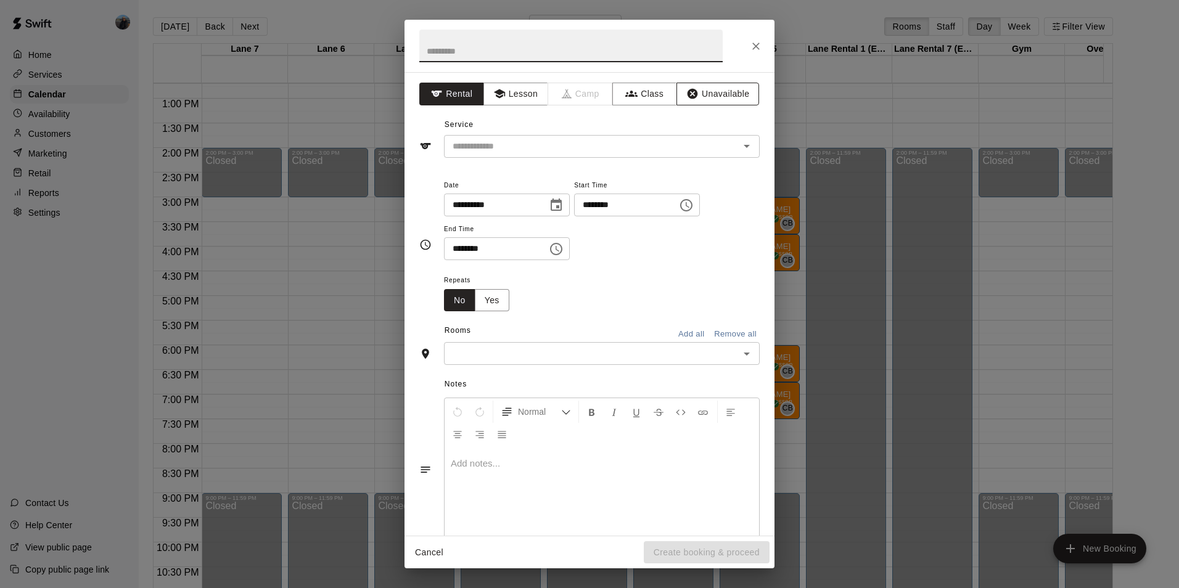
click at [727, 94] on button "Unavailable" at bounding box center [718, 94] width 83 height 23
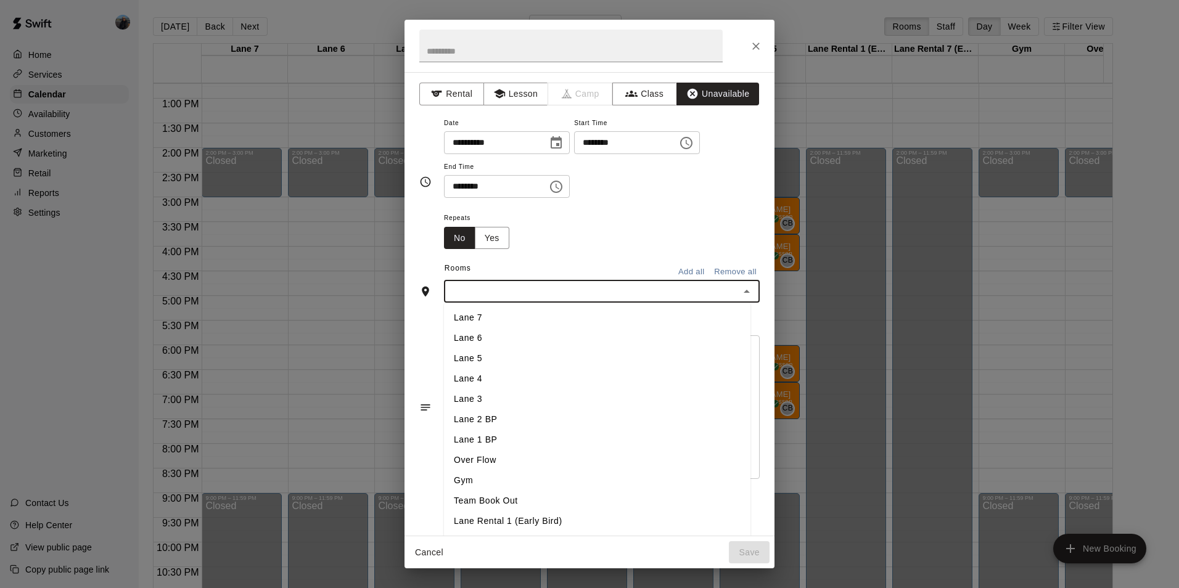
click at [529, 286] on input "text" at bounding box center [592, 291] width 288 height 15
click at [473, 323] on li "Lane 7" at bounding box center [597, 318] width 307 height 20
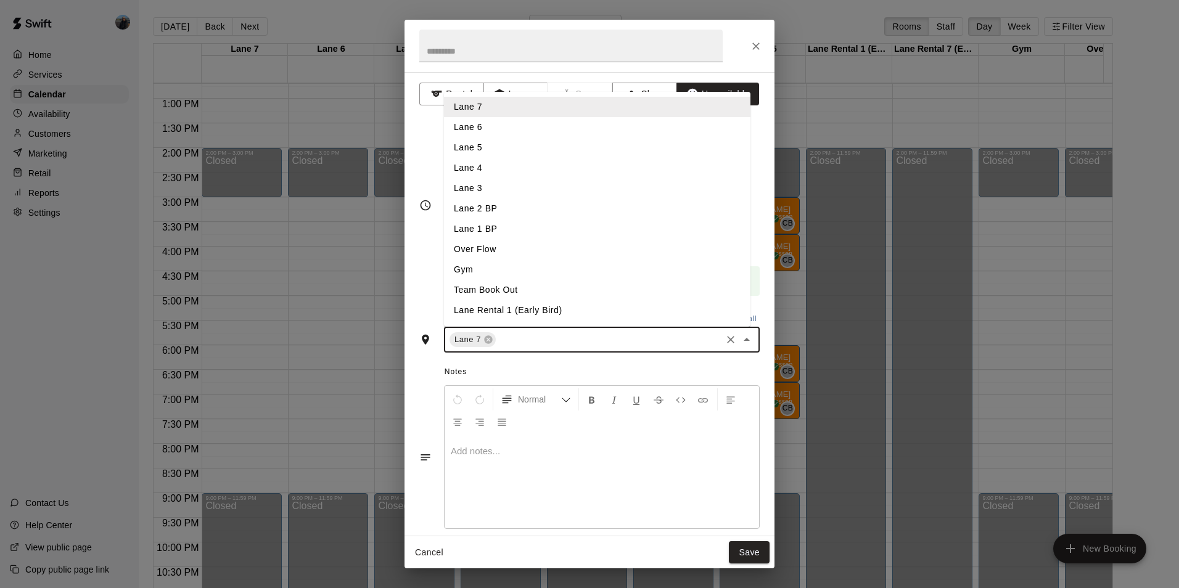
click at [640, 341] on input "text" at bounding box center [609, 339] width 222 height 15
click at [529, 132] on li "Lane 6" at bounding box center [597, 127] width 307 height 20
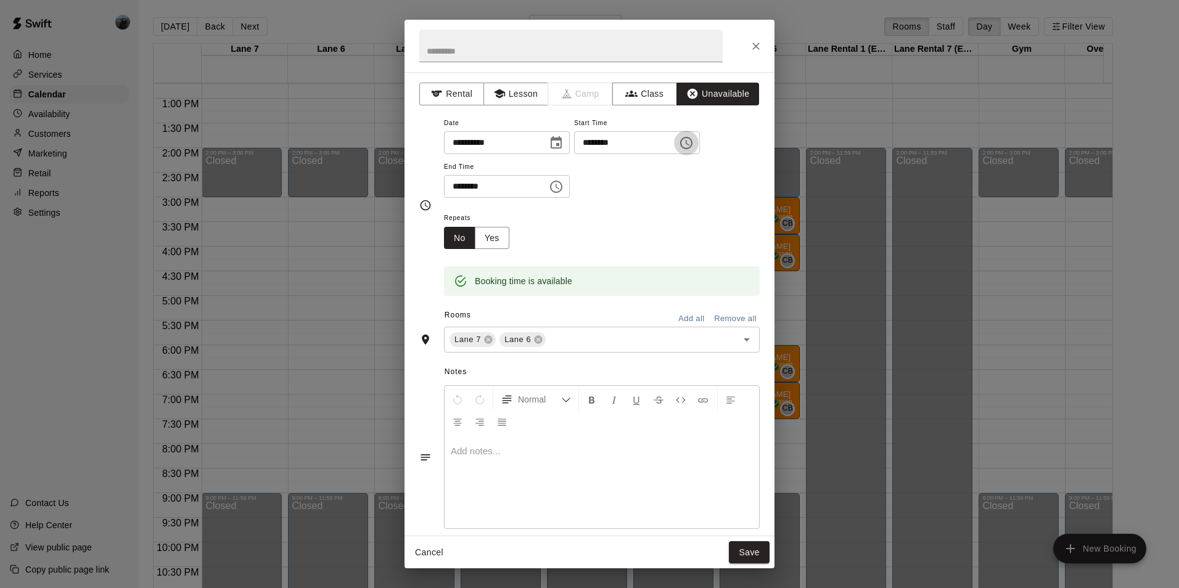
click at [694, 146] on icon "Choose time, selected time is 7:00 PM" at bounding box center [686, 143] width 15 height 15
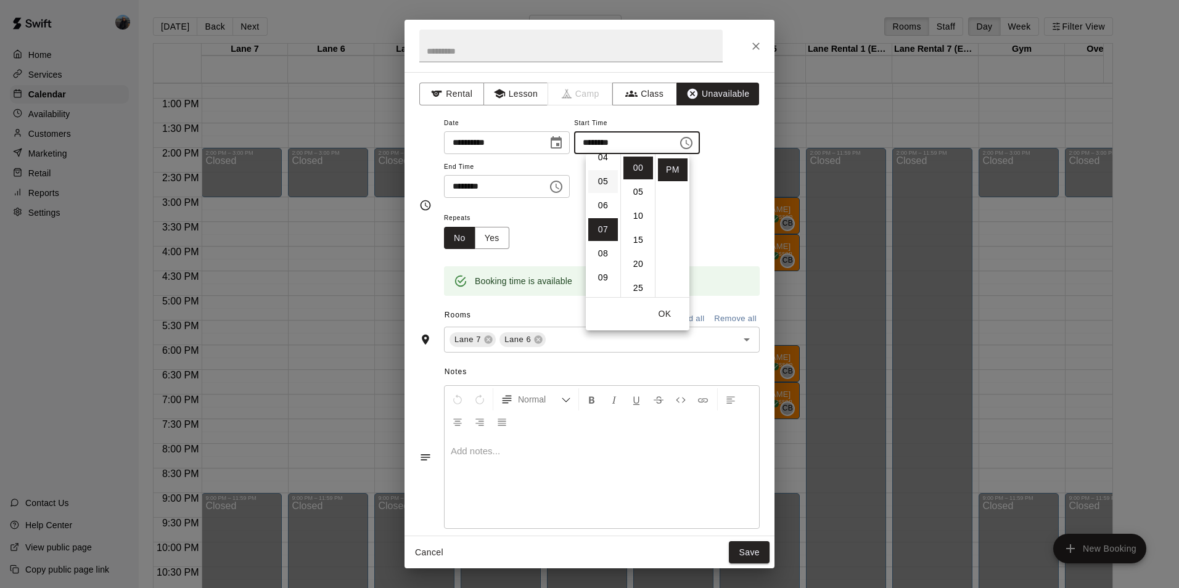
scroll to position [0, 0]
click at [603, 233] on li "03" at bounding box center [603, 240] width 30 height 23
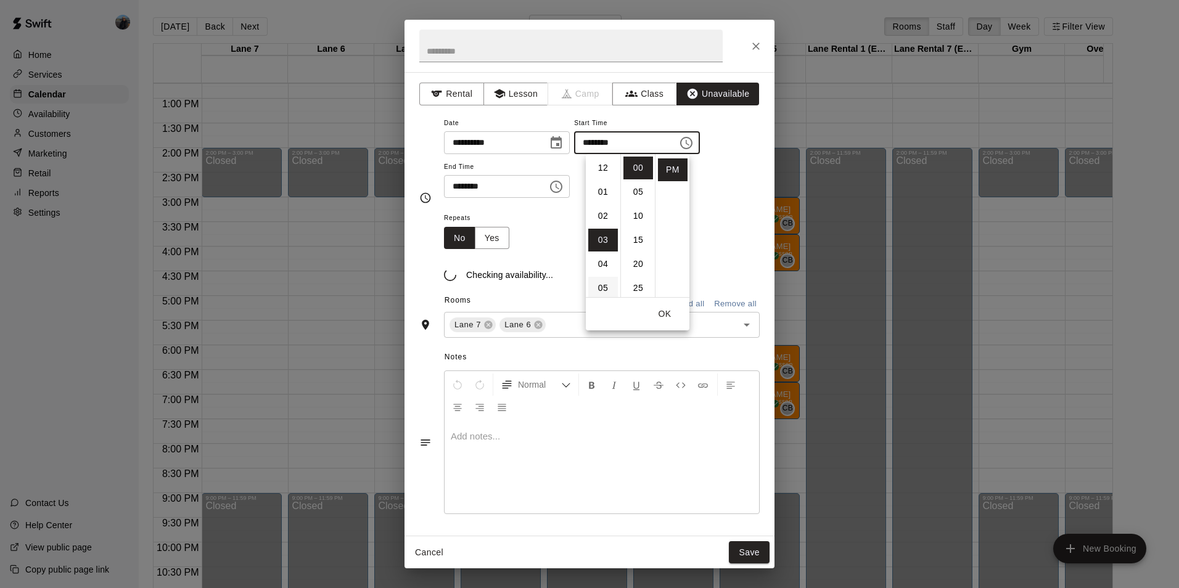
type input "********"
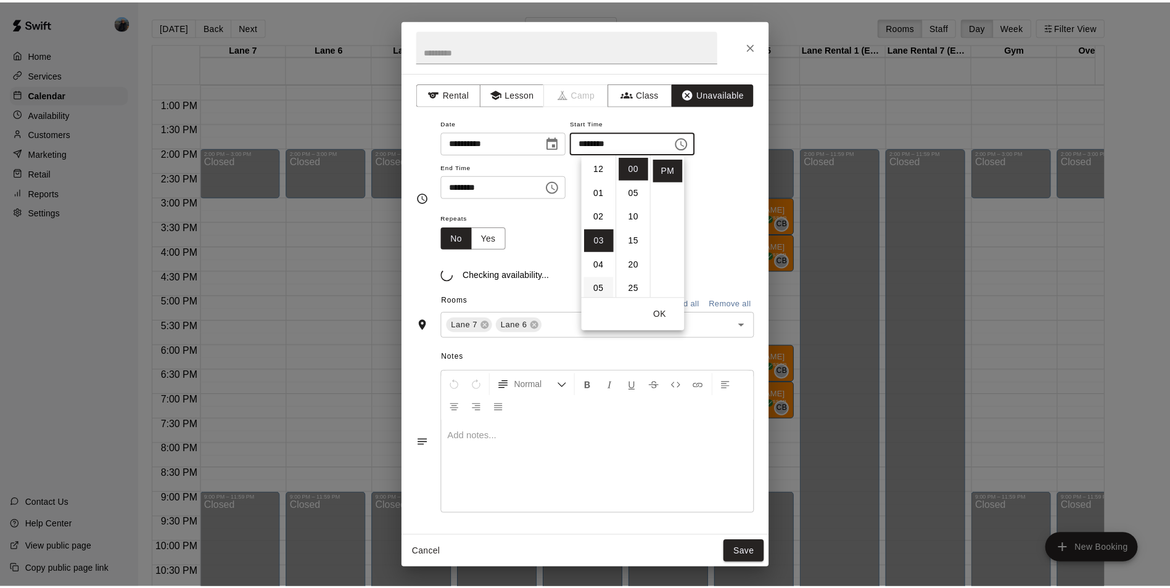
scroll to position [72, 0]
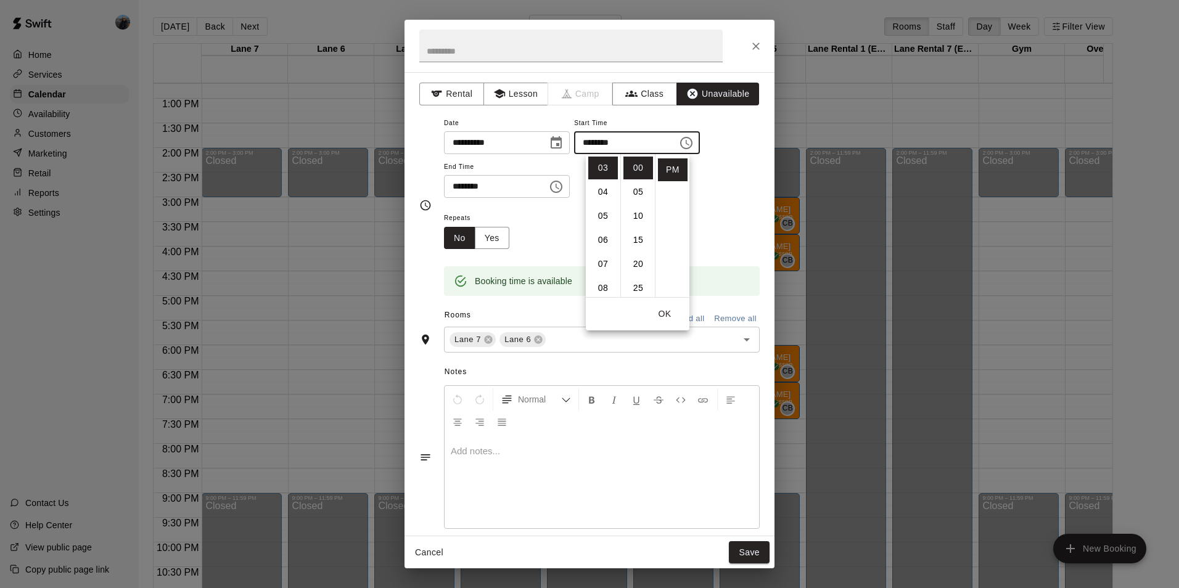
click at [458, 187] on input "********" at bounding box center [491, 186] width 95 height 23
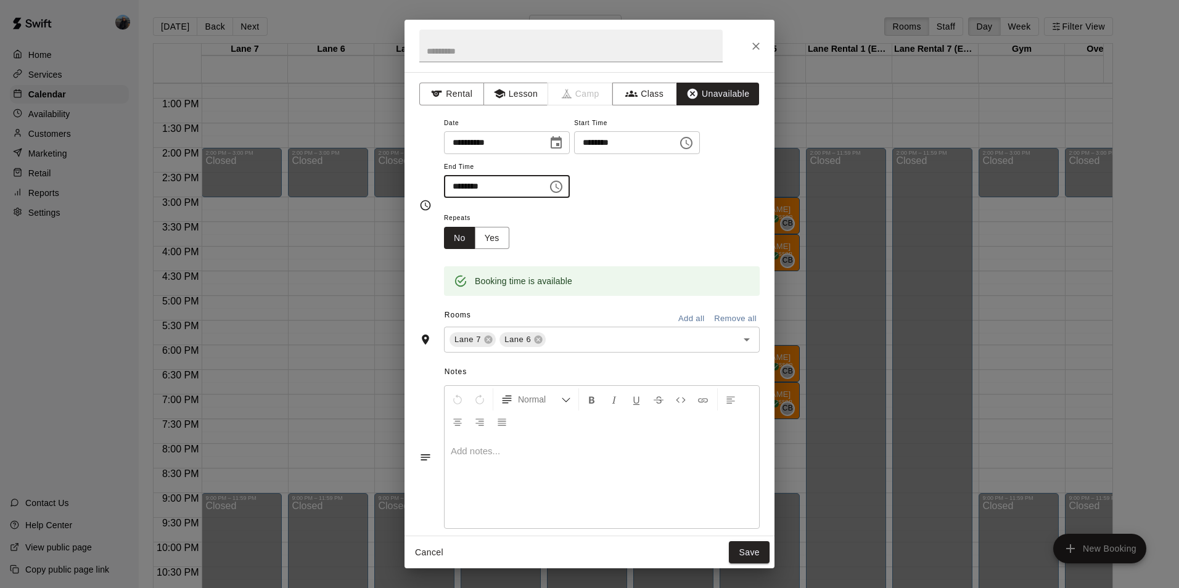
click at [453, 187] on input "********" at bounding box center [491, 186] width 95 height 23
type input "********"
click at [481, 229] on button "Yes" at bounding box center [492, 238] width 35 height 23
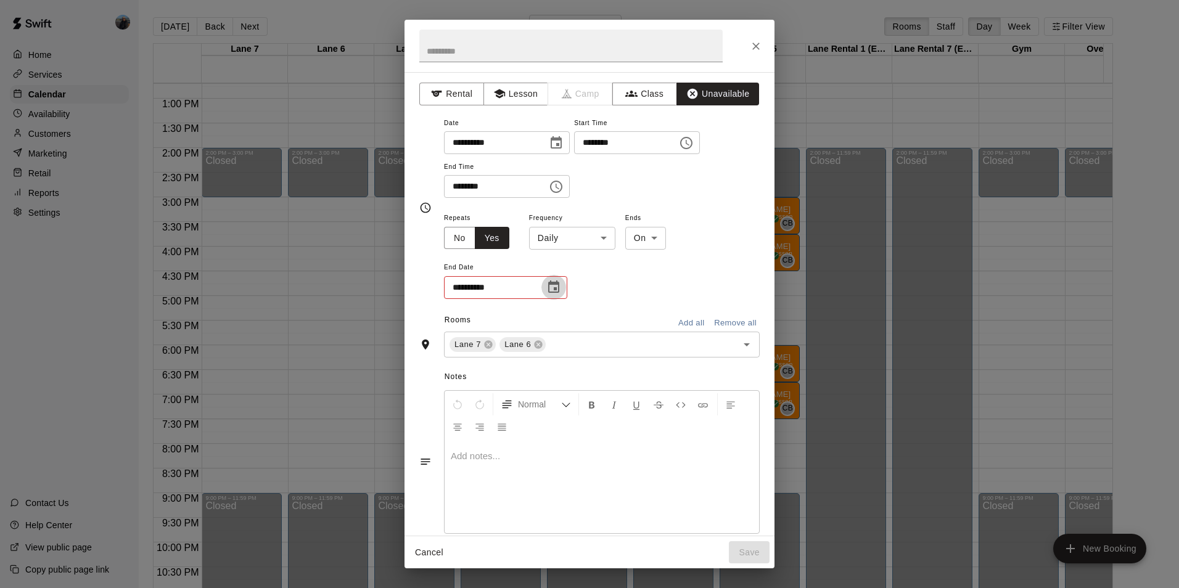
click at [556, 291] on icon "Choose date" at bounding box center [553, 287] width 15 height 15
click at [470, 482] on button "31" at bounding box center [469, 487] width 22 height 22
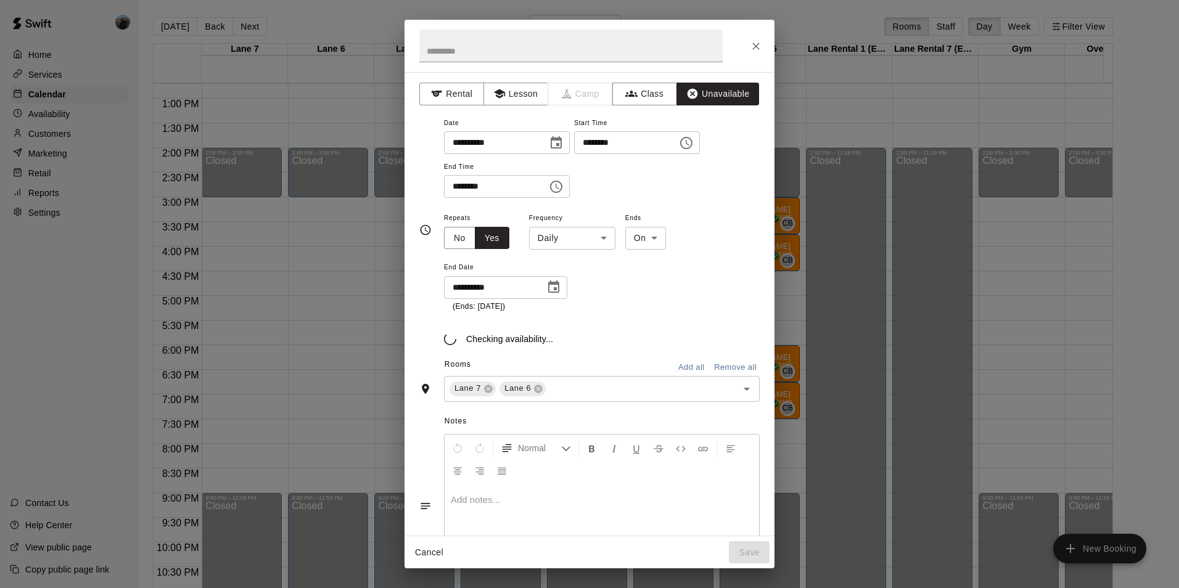
type input "**********"
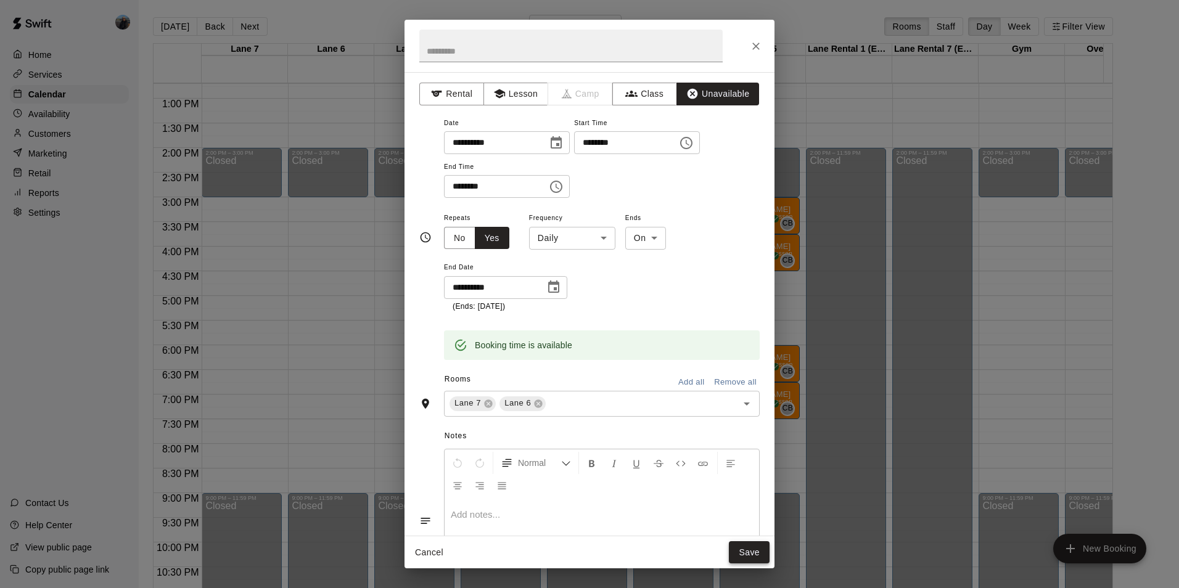
click at [758, 551] on button "Save" at bounding box center [749, 553] width 41 height 23
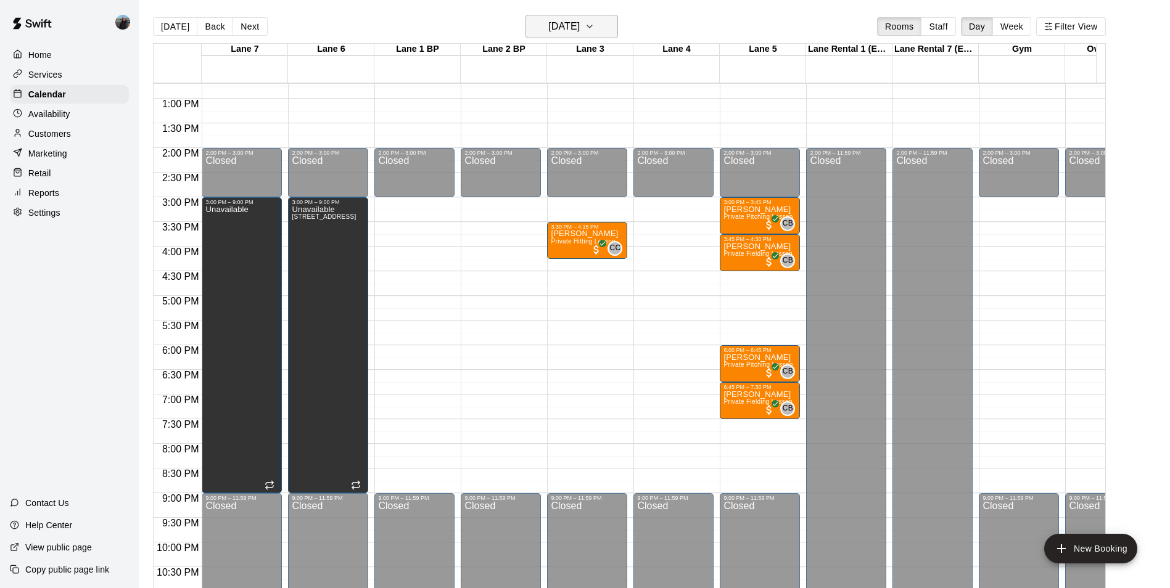
click at [580, 20] on h6 "[DATE]" at bounding box center [563, 26] width 31 height 17
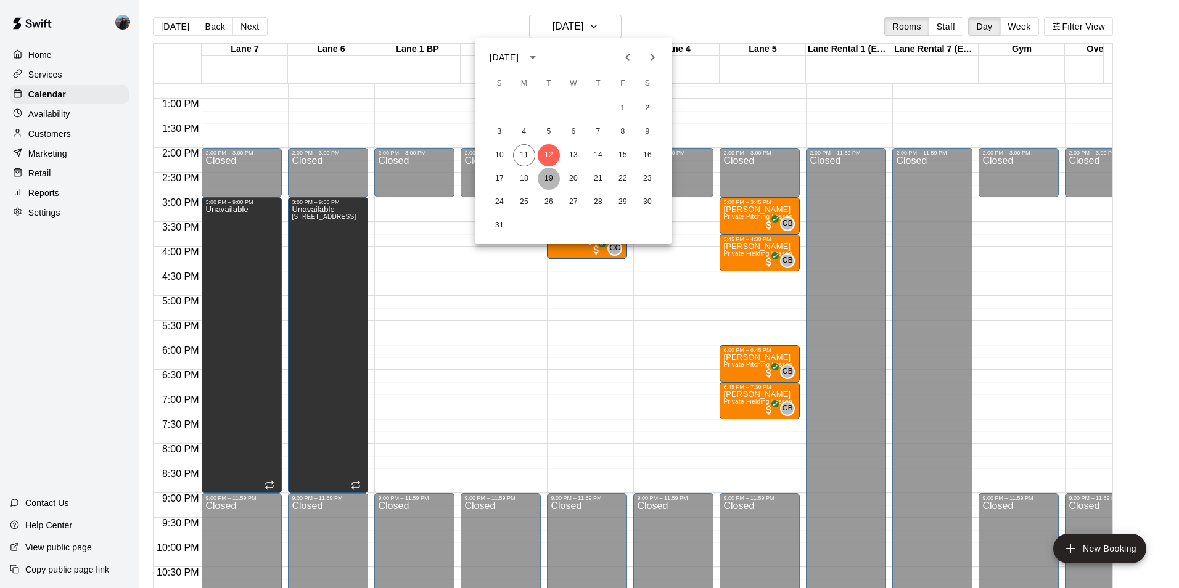
click at [545, 177] on button "19" at bounding box center [549, 179] width 22 height 22
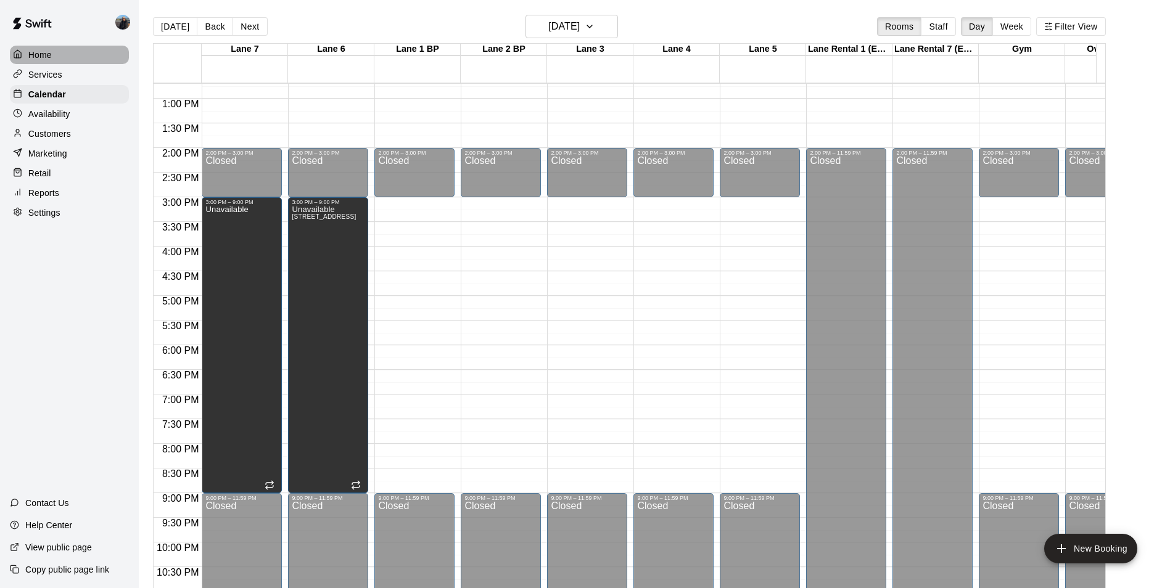
click at [25, 54] on div at bounding box center [20, 55] width 15 height 12
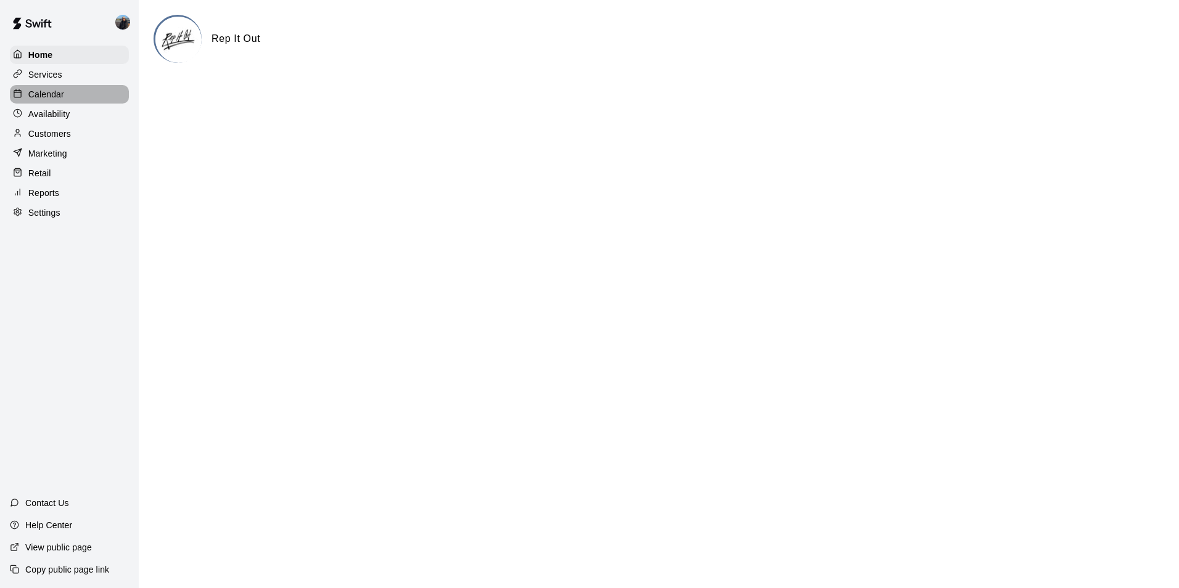
click at [56, 94] on p "Calendar" at bounding box center [46, 94] width 36 height 12
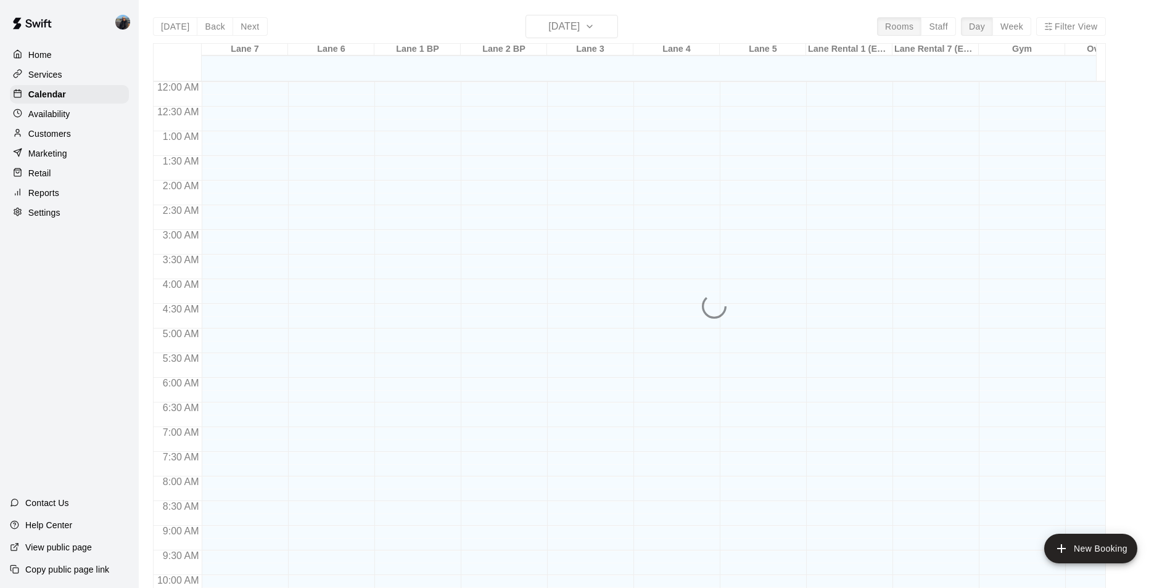
scroll to position [627, 0]
